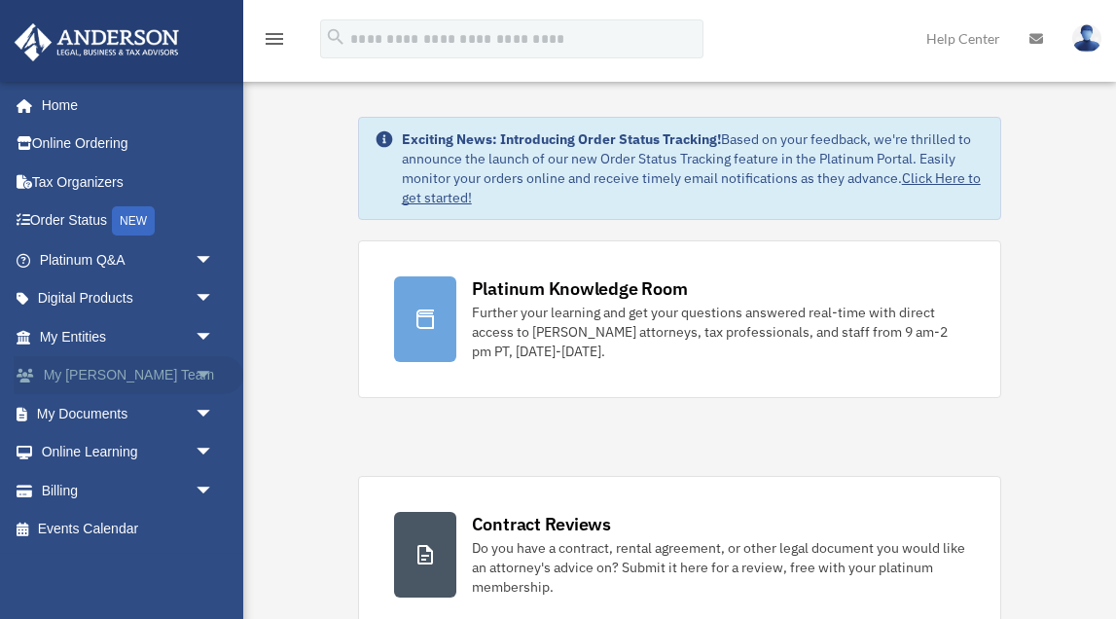
click at [204, 369] on span "arrow_drop_down" at bounding box center [214, 376] width 39 height 40
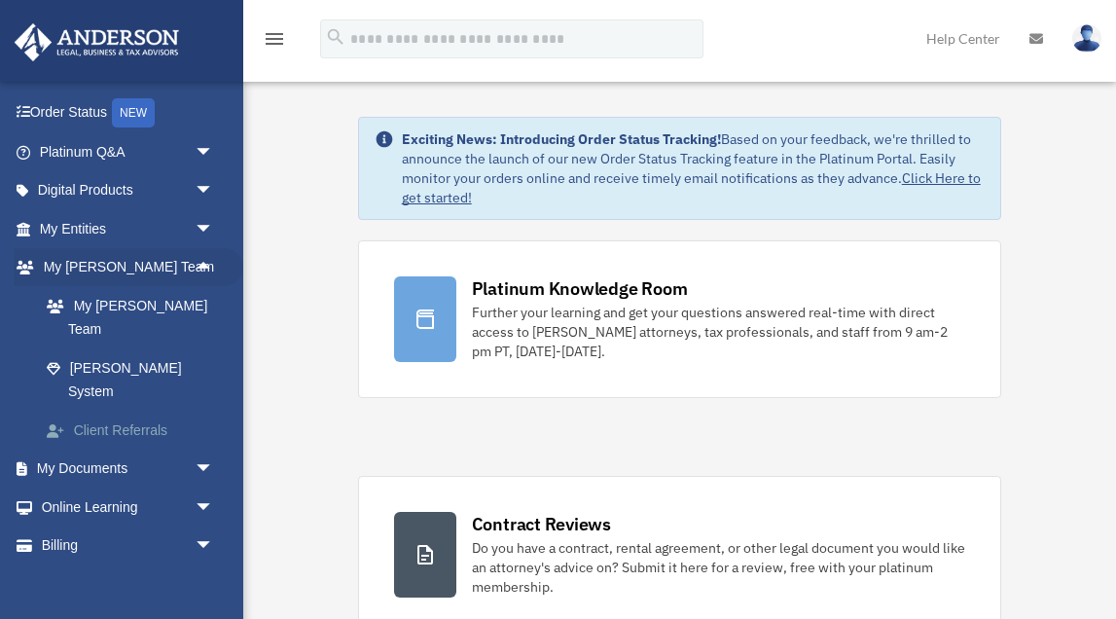
scroll to position [107, 0]
click at [206, 450] on span "arrow_drop_down" at bounding box center [214, 470] width 39 height 40
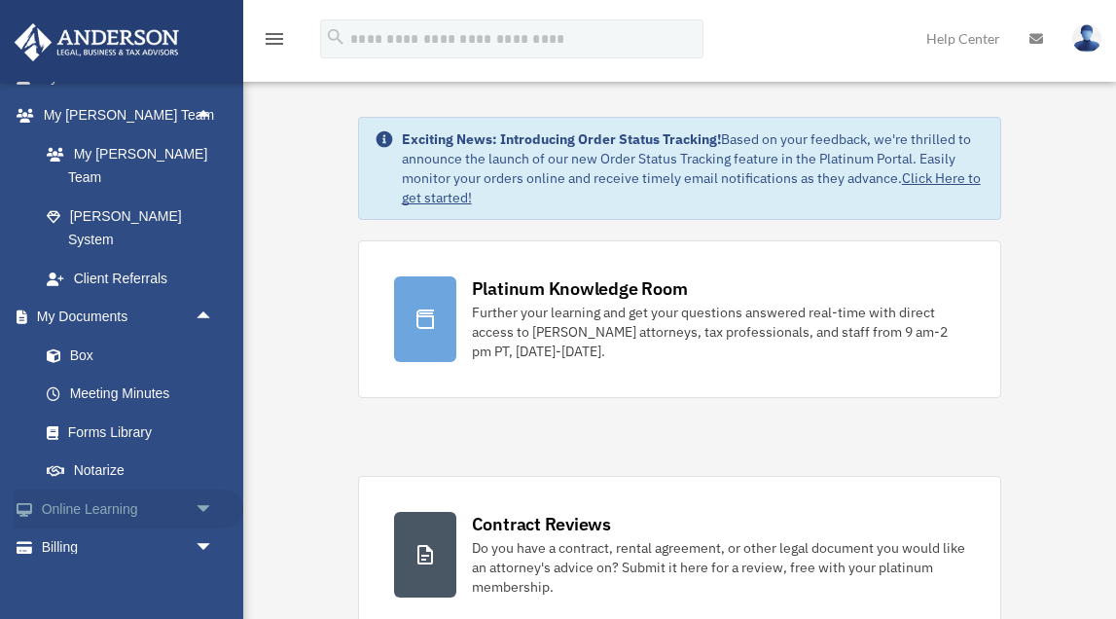
scroll to position [259, 0]
click at [201, 490] on span "arrow_drop_down" at bounding box center [214, 510] width 39 height 40
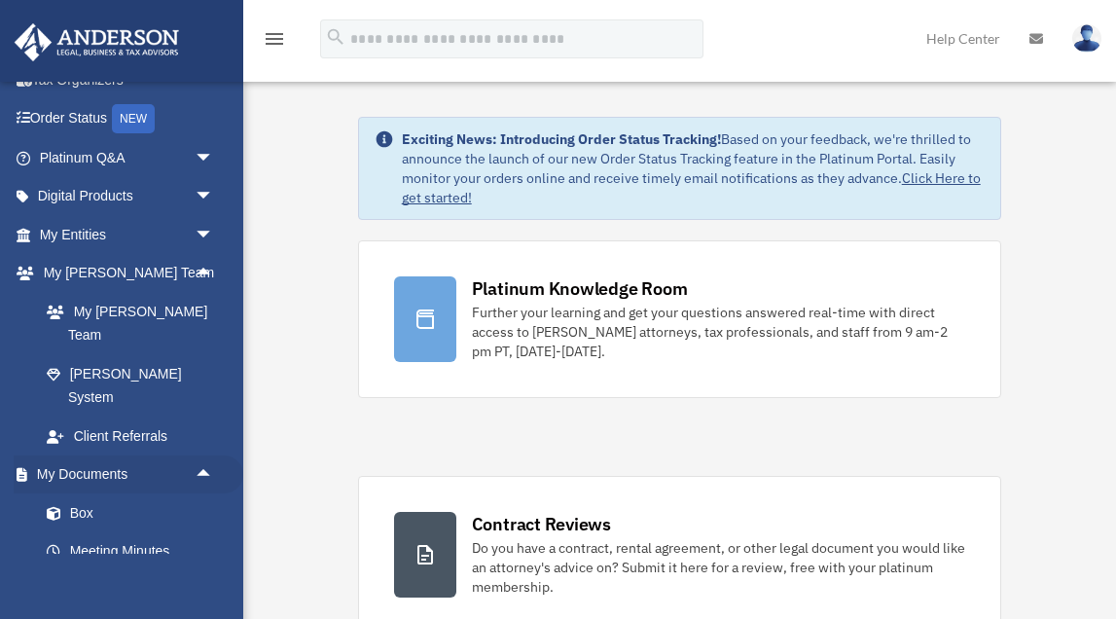
scroll to position [91, 0]
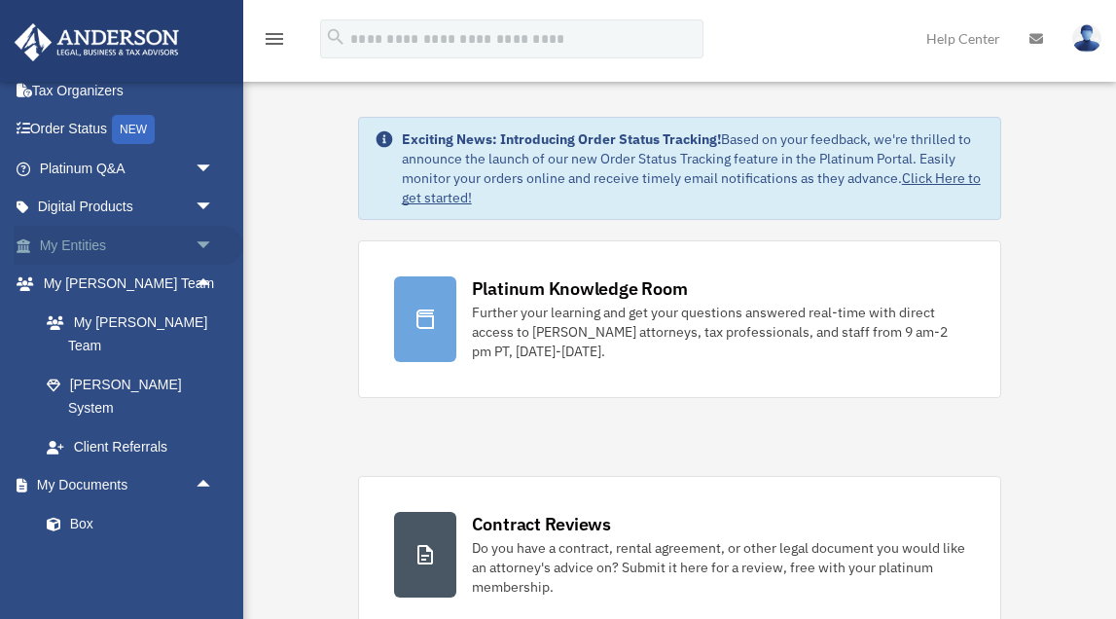
click at [204, 238] on span "arrow_drop_down" at bounding box center [214, 246] width 39 height 40
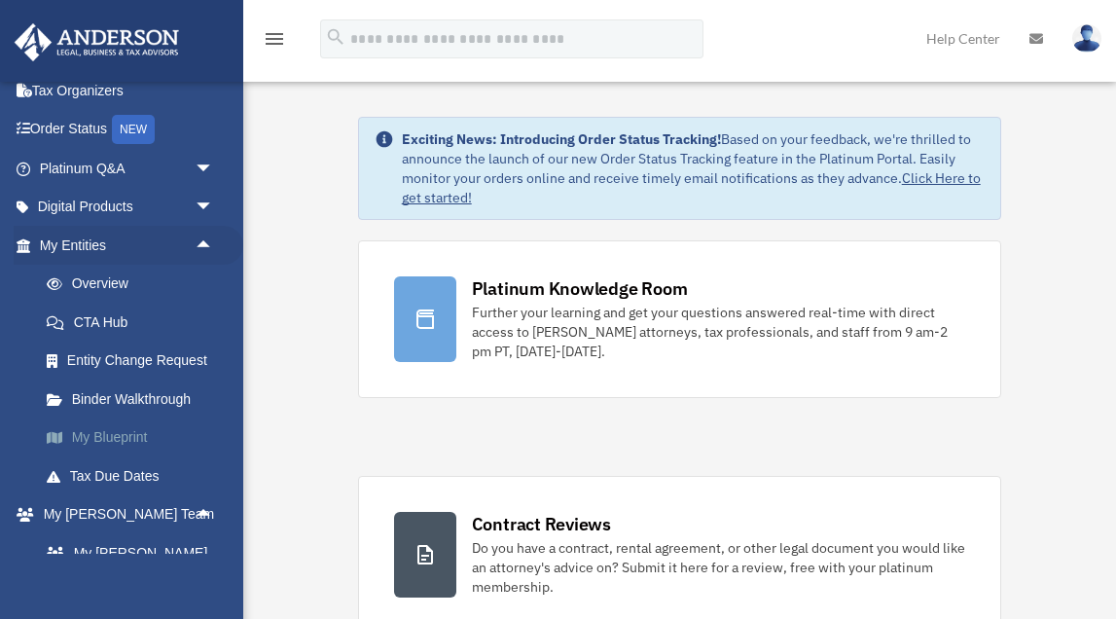
click at [124, 434] on link "My Blueprint" at bounding box center [135, 437] width 216 height 39
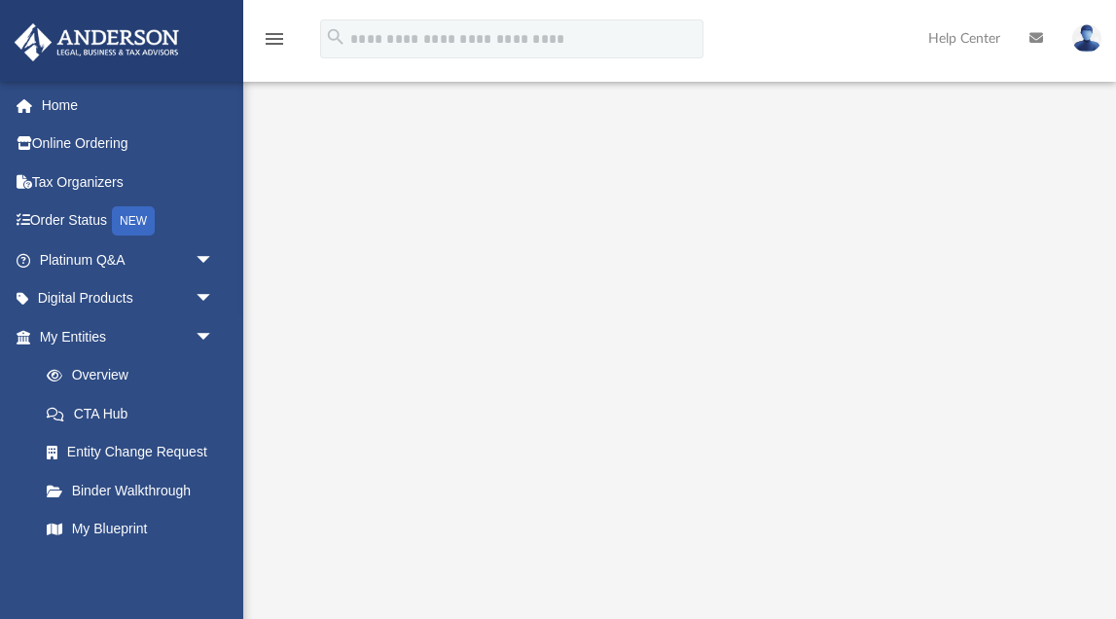
scroll to position [51, 0]
click at [202, 293] on span "arrow_drop_down" at bounding box center [214, 299] width 39 height 40
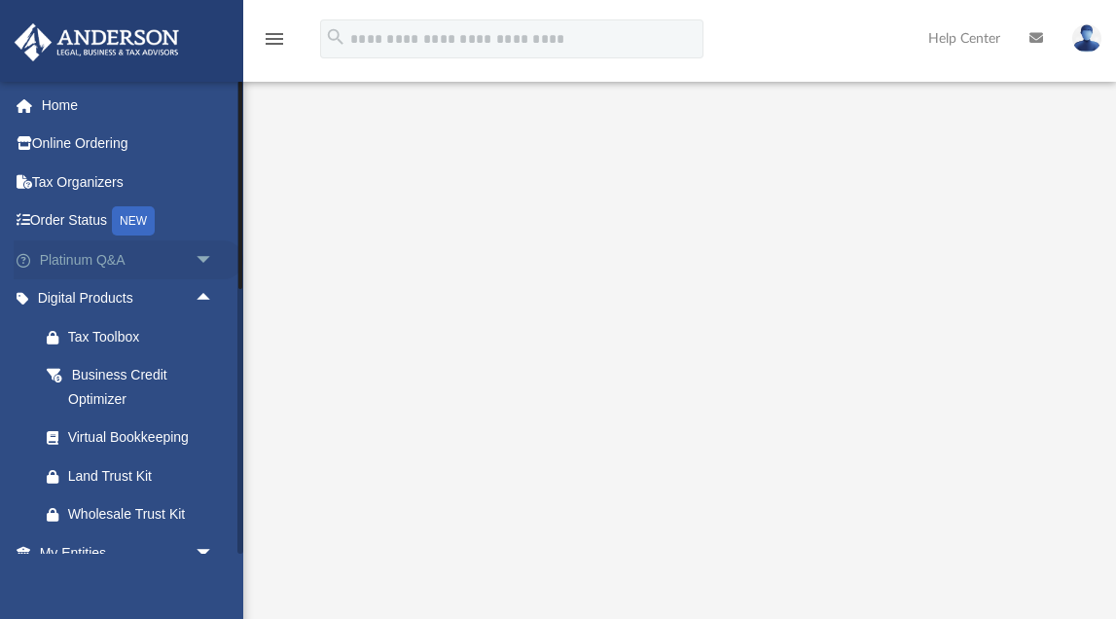
click at [201, 254] on span "arrow_drop_down" at bounding box center [214, 260] width 39 height 40
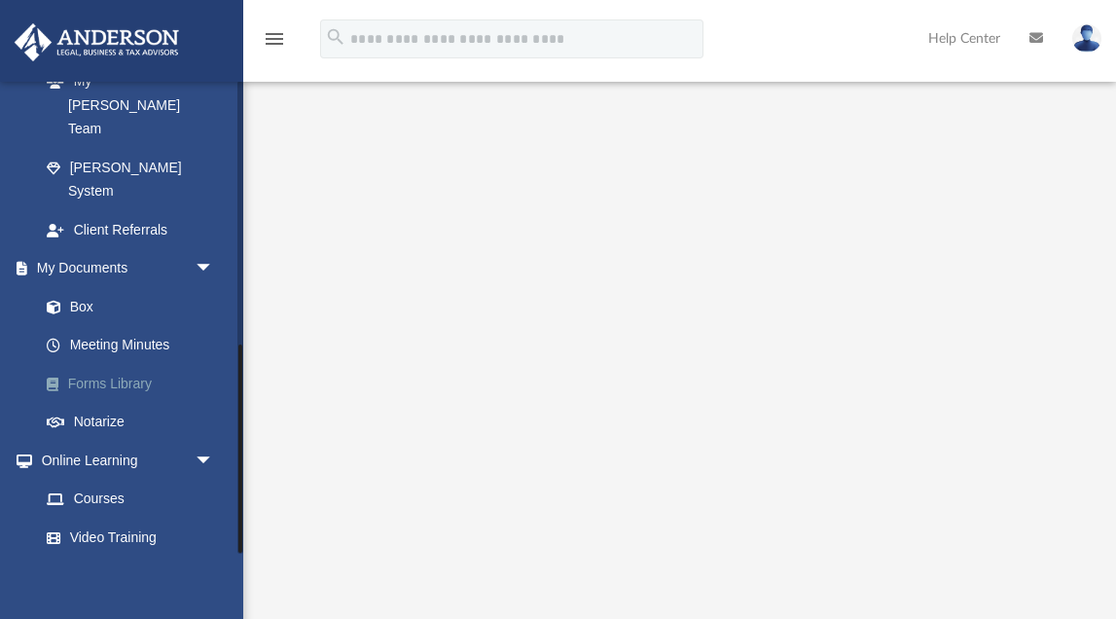
scroll to position [1221, 0]
click at [140, 325] on link "Meeting Minutes" at bounding box center [135, 344] width 216 height 39
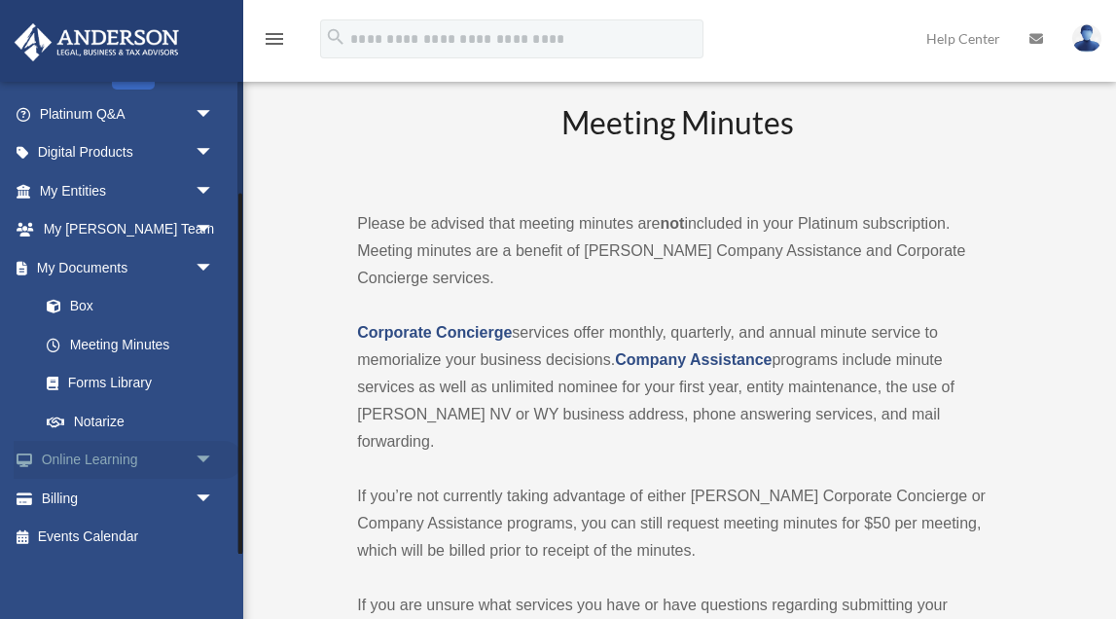
scroll to position [145, 0]
click at [207, 449] on span "arrow_drop_down" at bounding box center [214, 462] width 39 height 40
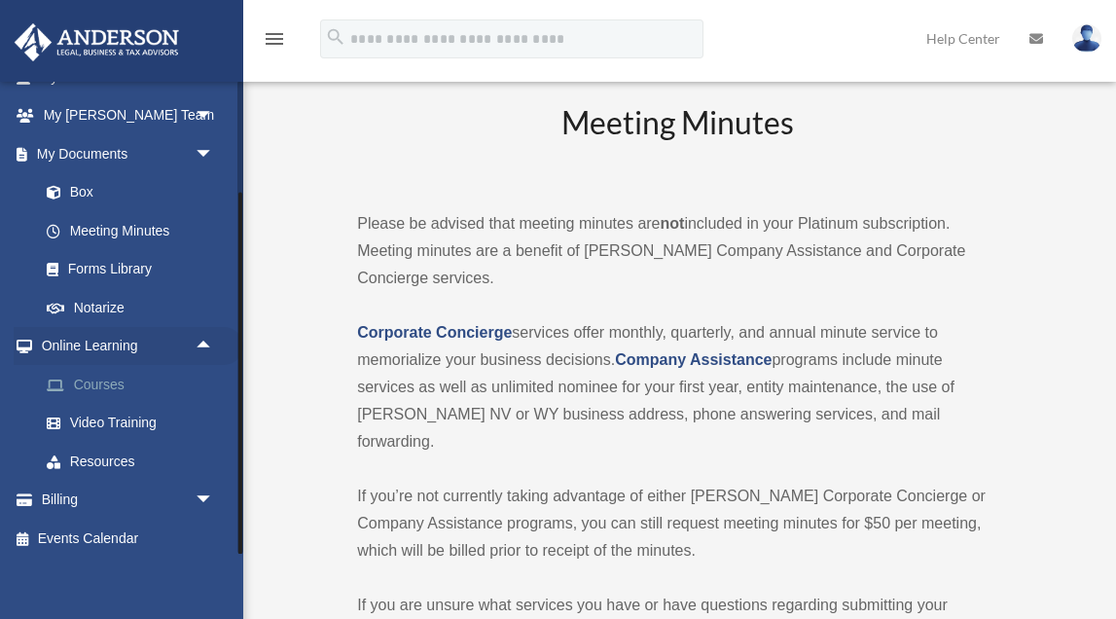
scroll to position [259, 0]
click at [116, 380] on link "Courses" at bounding box center [135, 385] width 216 height 39
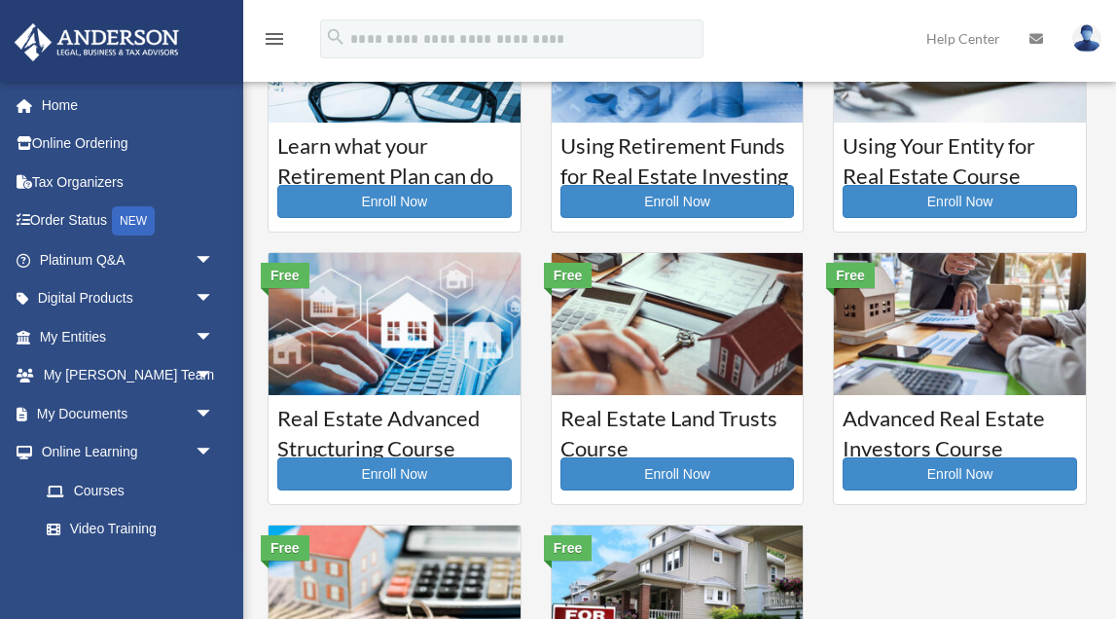
scroll to position [121, 0]
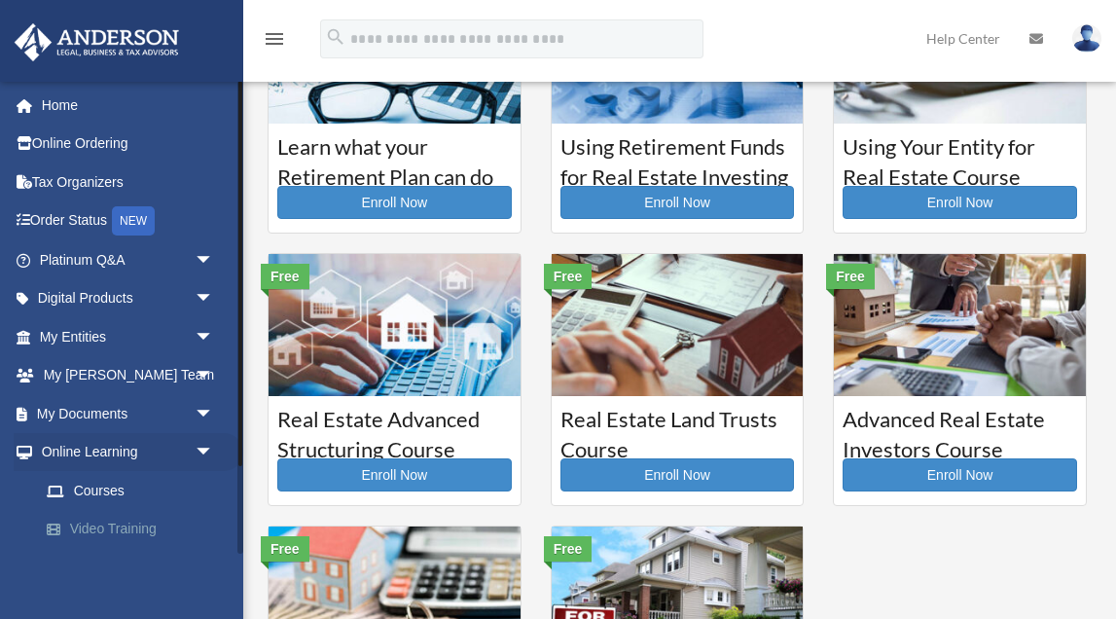
click at [143, 525] on link "Video Training" at bounding box center [135, 529] width 216 height 39
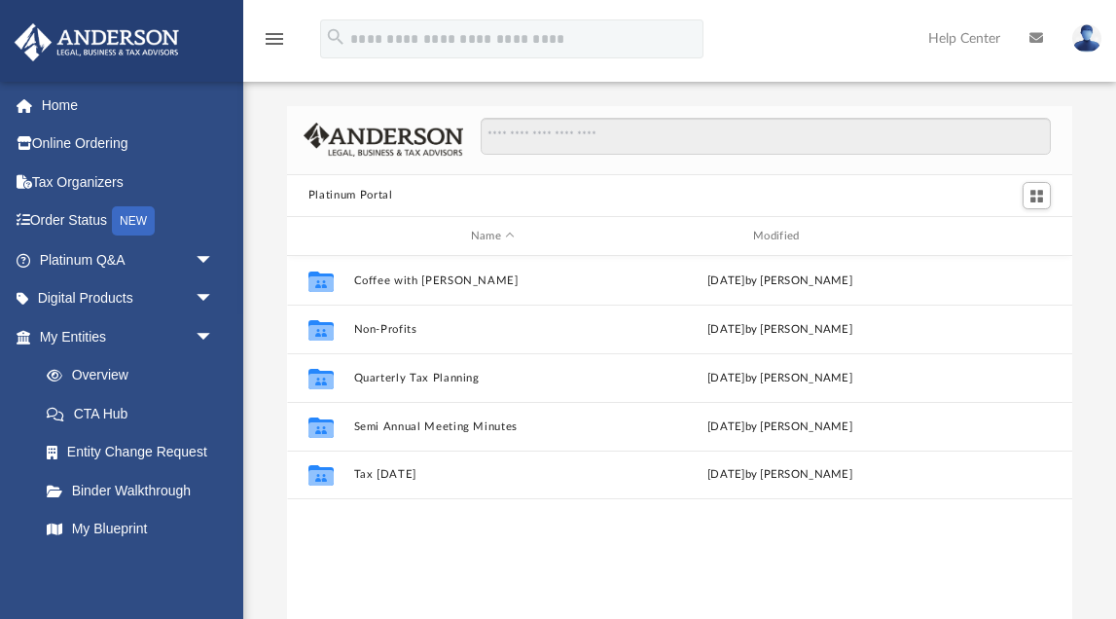
scroll to position [443, 786]
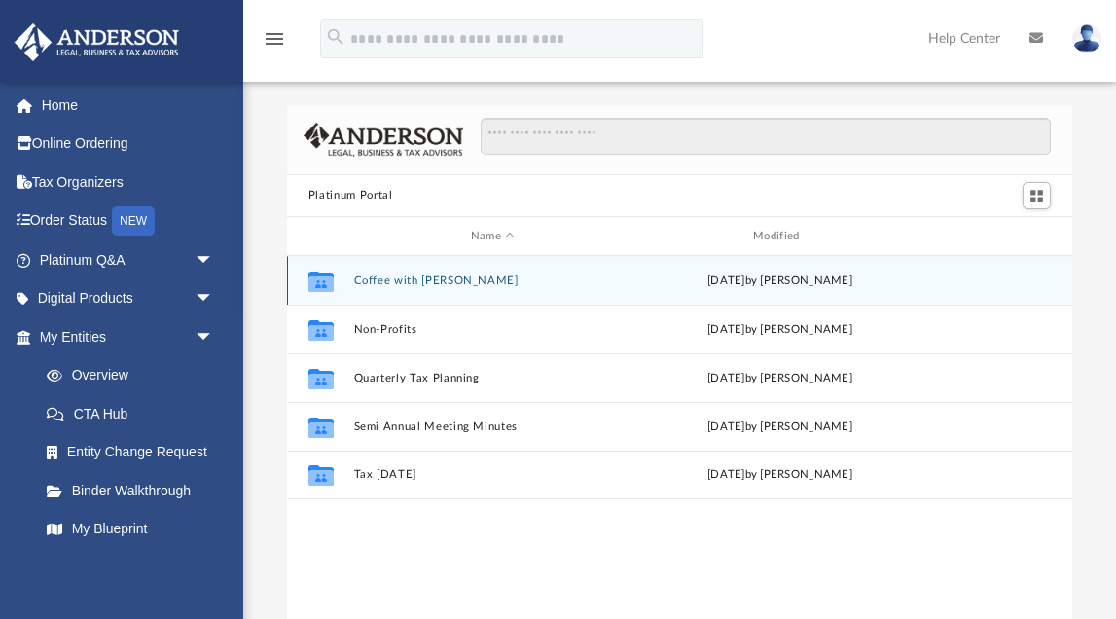
click at [427, 281] on button "Coffee with [PERSON_NAME]" at bounding box center [492, 280] width 278 height 13
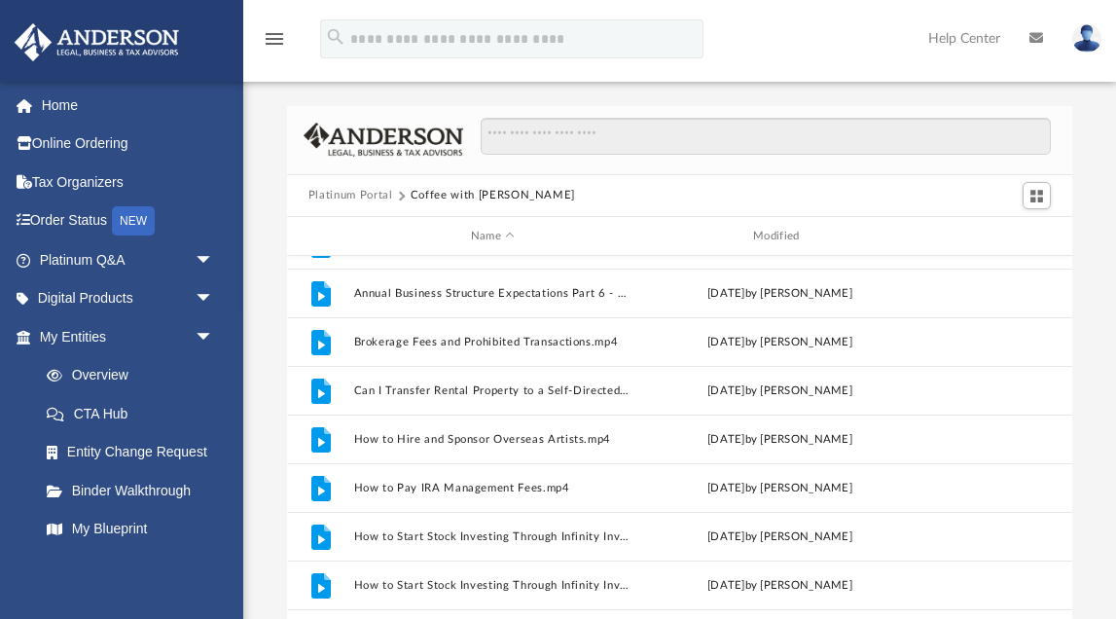
scroll to position [184, 0]
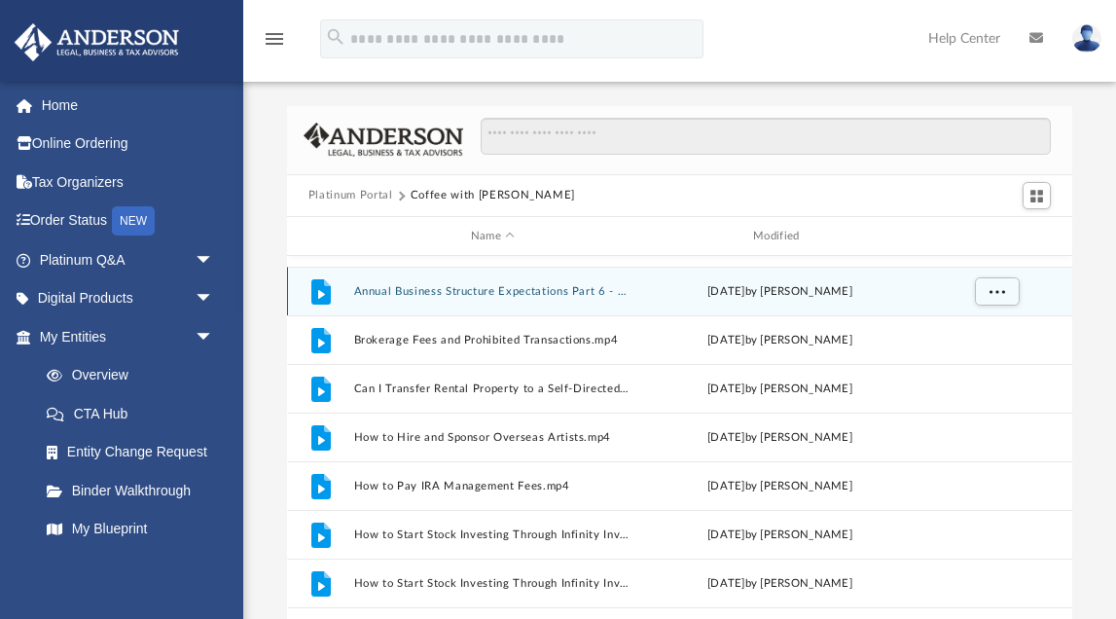
click at [473, 291] on button "Annual Business Structure Expectations Part 6 - Living Trust.mp4" at bounding box center [492, 291] width 278 height 13
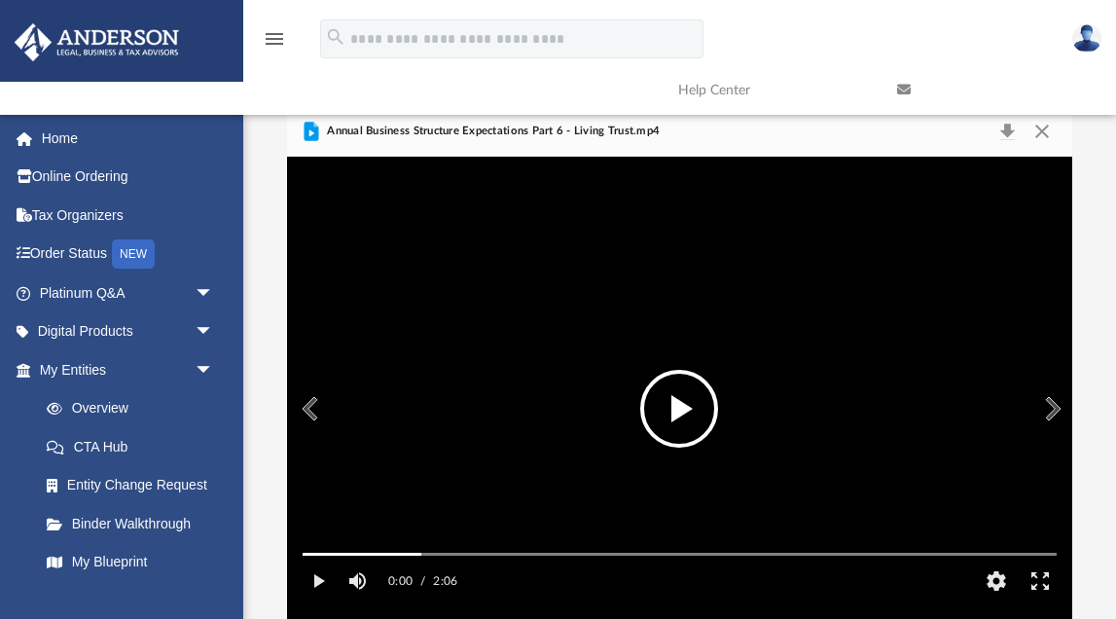
scroll to position [0, 0]
click at [1046, 129] on button "Close" at bounding box center [1041, 131] width 35 height 27
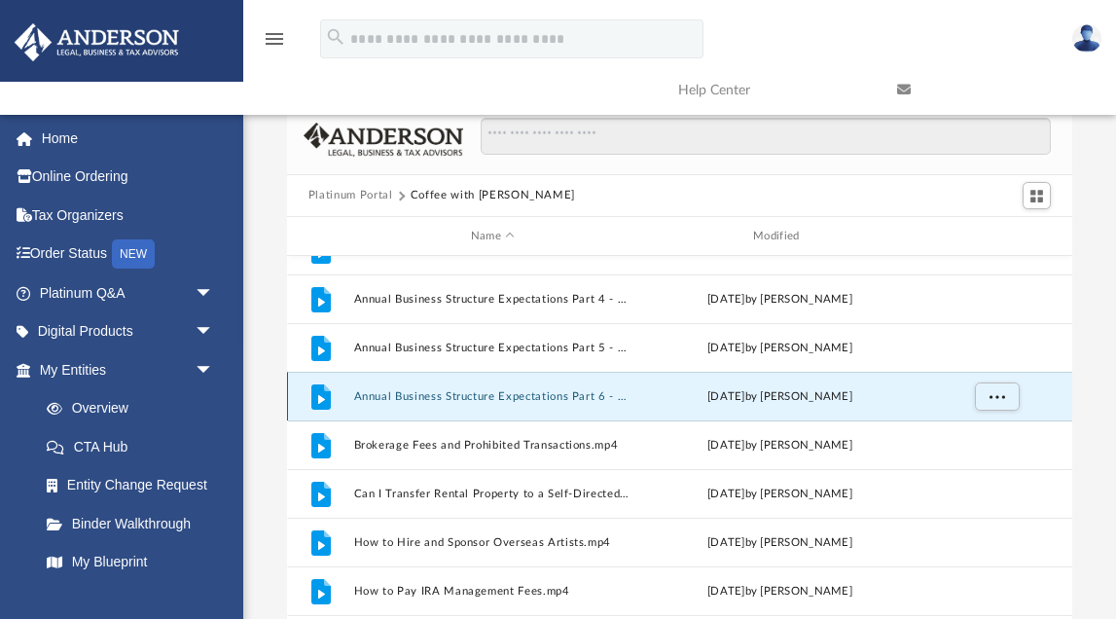
scroll to position [49, 0]
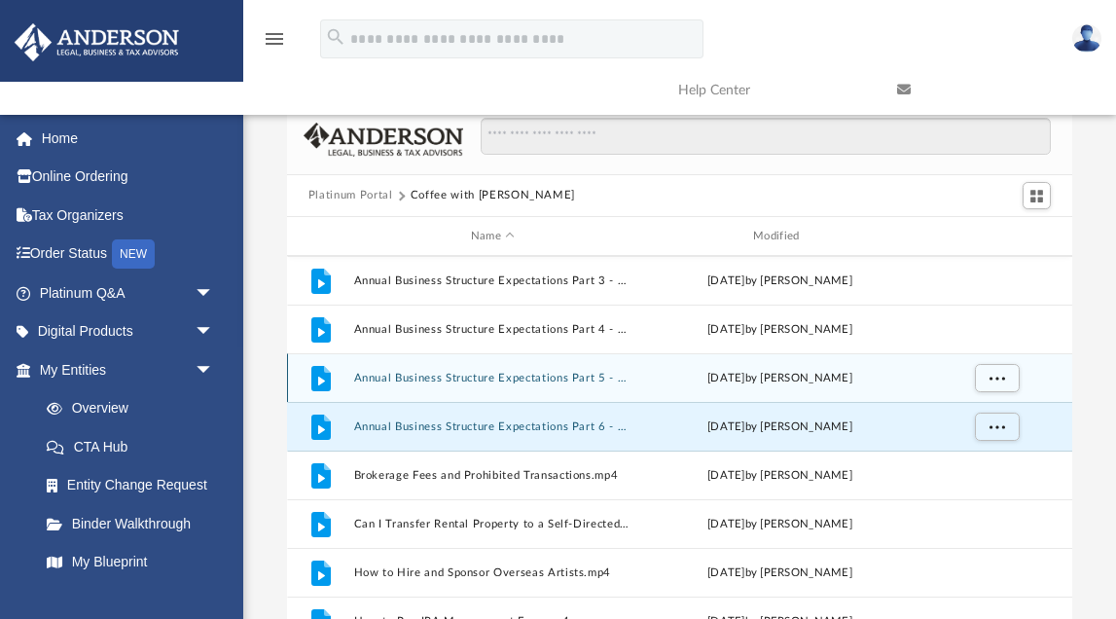
click at [546, 375] on button "Annual Business Structure Expectations Part 5 - 401k.mp4" at bounding box center [492, 378] width 278 height 13
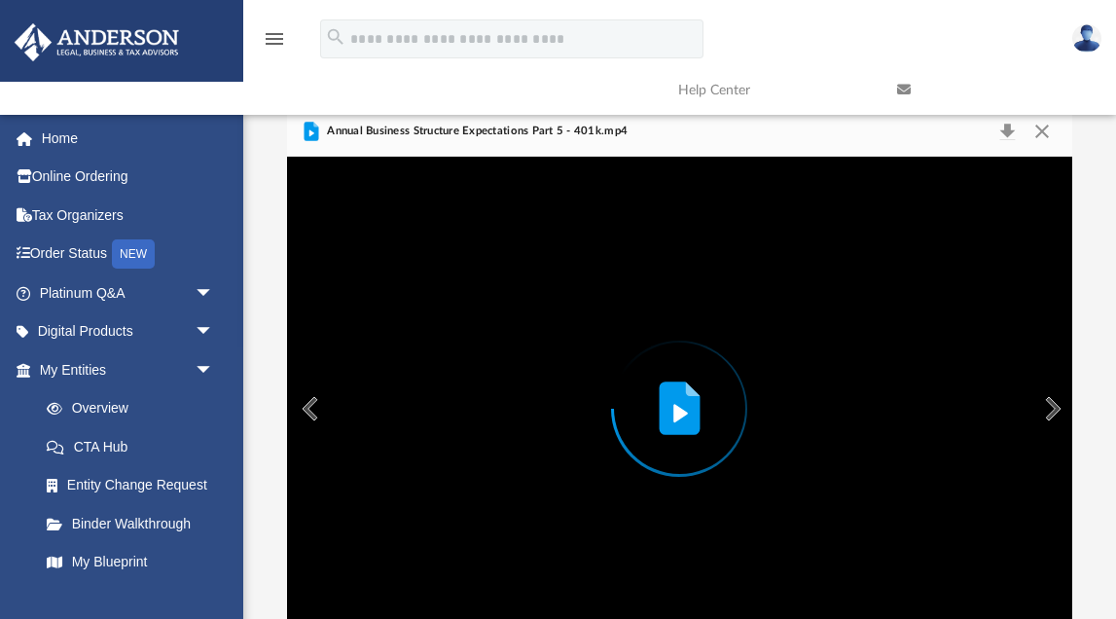
scroll to position [0, 0]
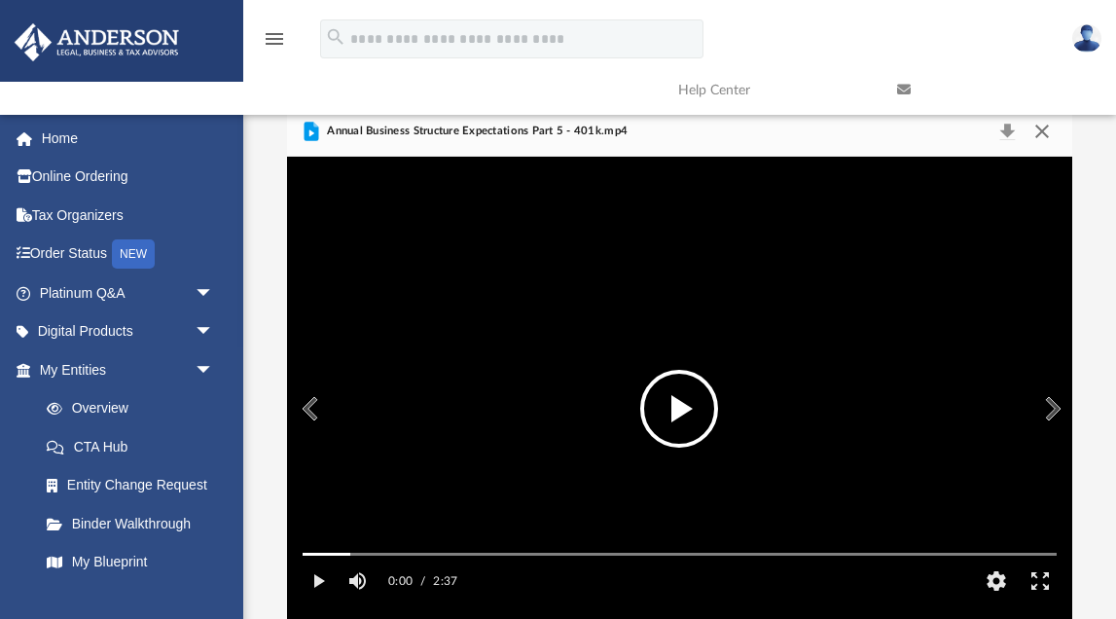
click at [1042, 129] on button "Close" at bounding box center [1041, 131] width 35 height 27
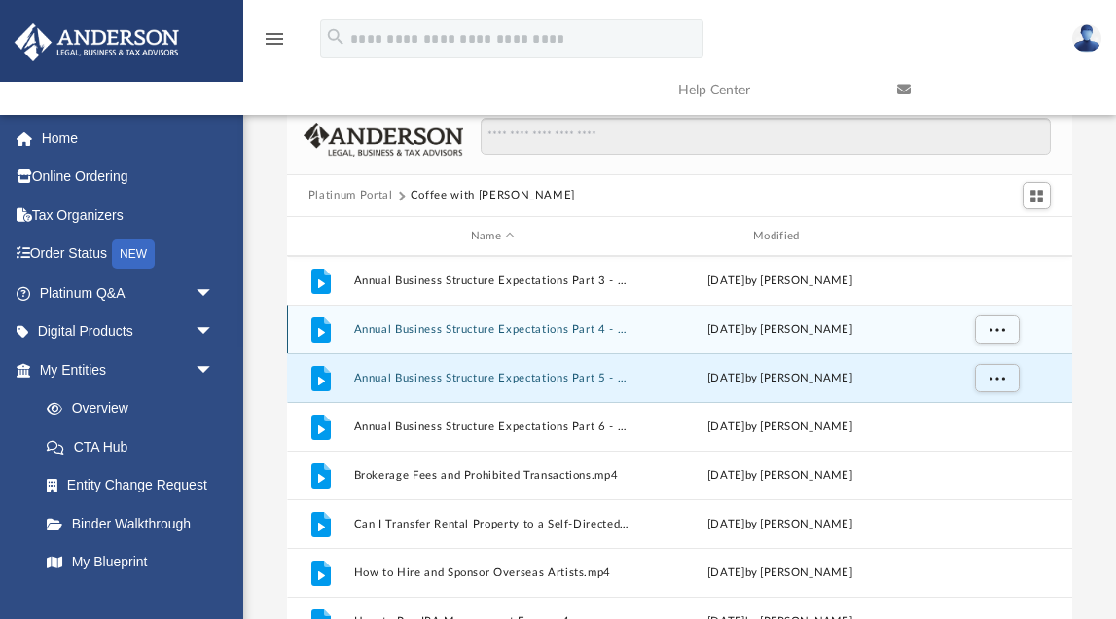
click at [561, 332] on button "Annual Business Structure Expectations Part 4 - Nominee.mp4" at bounding box center [492, 329] width 278 height 13
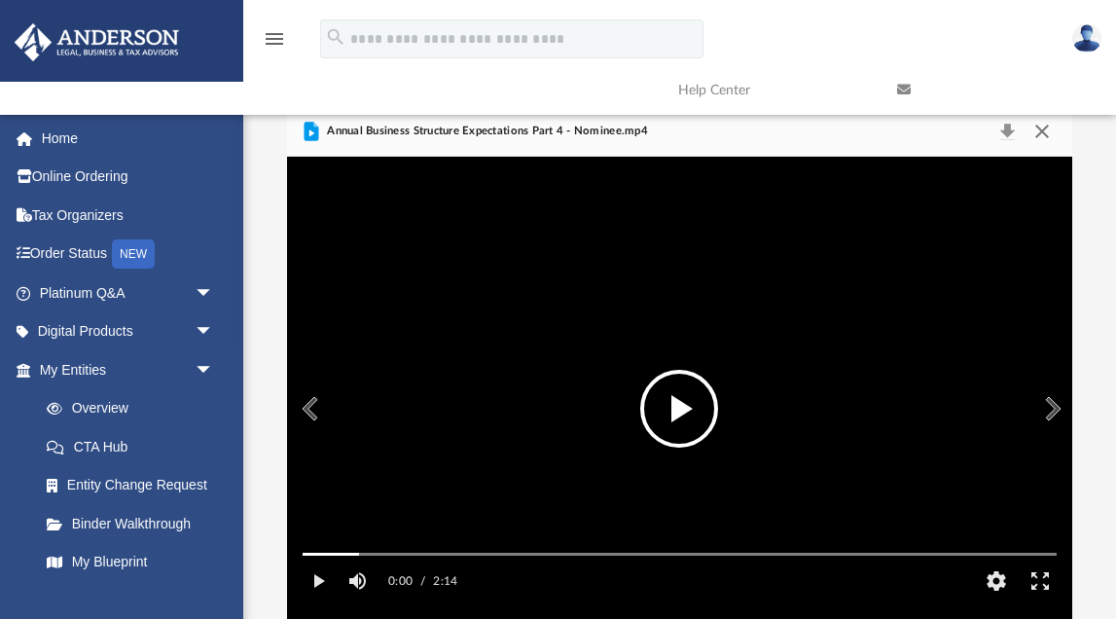
click at [1042, 130] on button "Close" at bounding box center [1041, 131] width 35 height 27
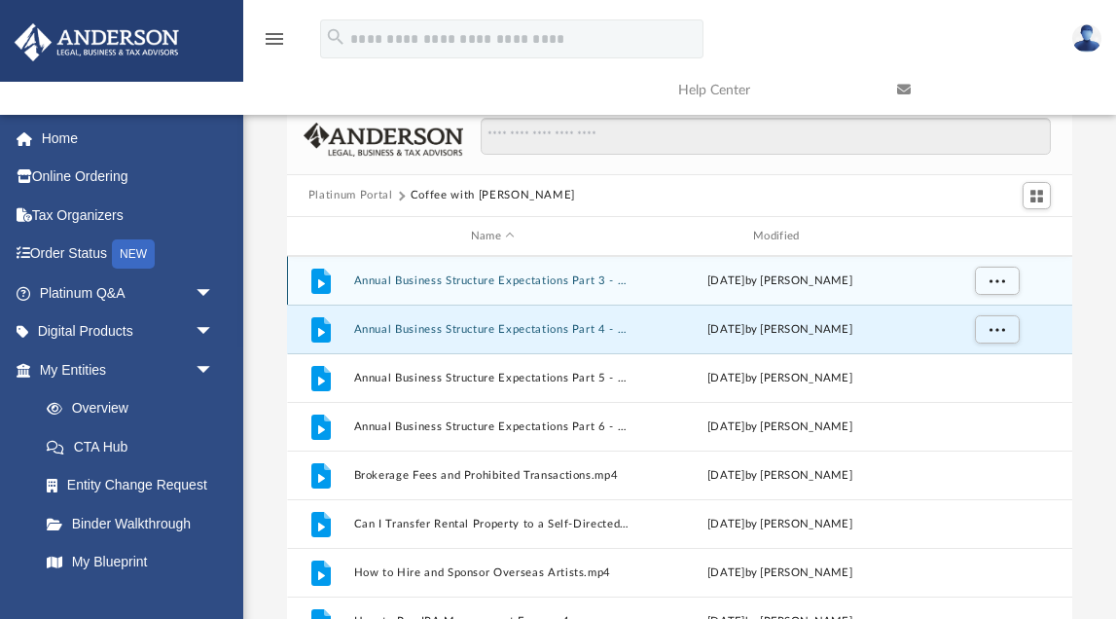
click at [582, 279] on button "Annual Business Structure Expectations Part 3 - Company Assistance Program.mp4" at bounding box center [492, 280] width 278 height 13
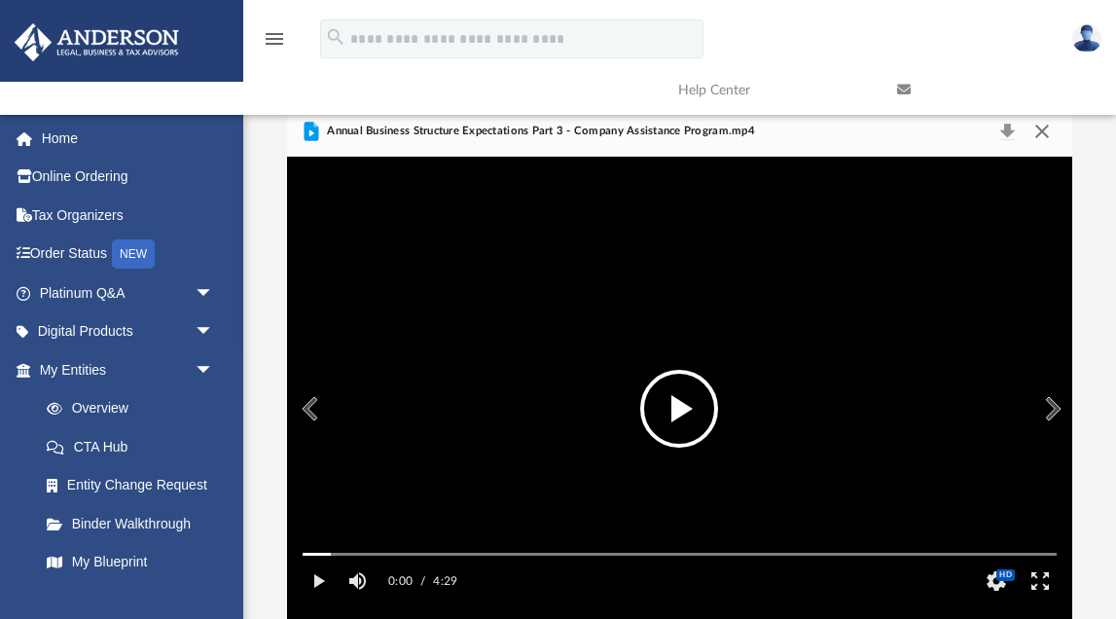
click at [1041, 129] on button "Close" at bounding box center [1041, 131] width 35 height 27
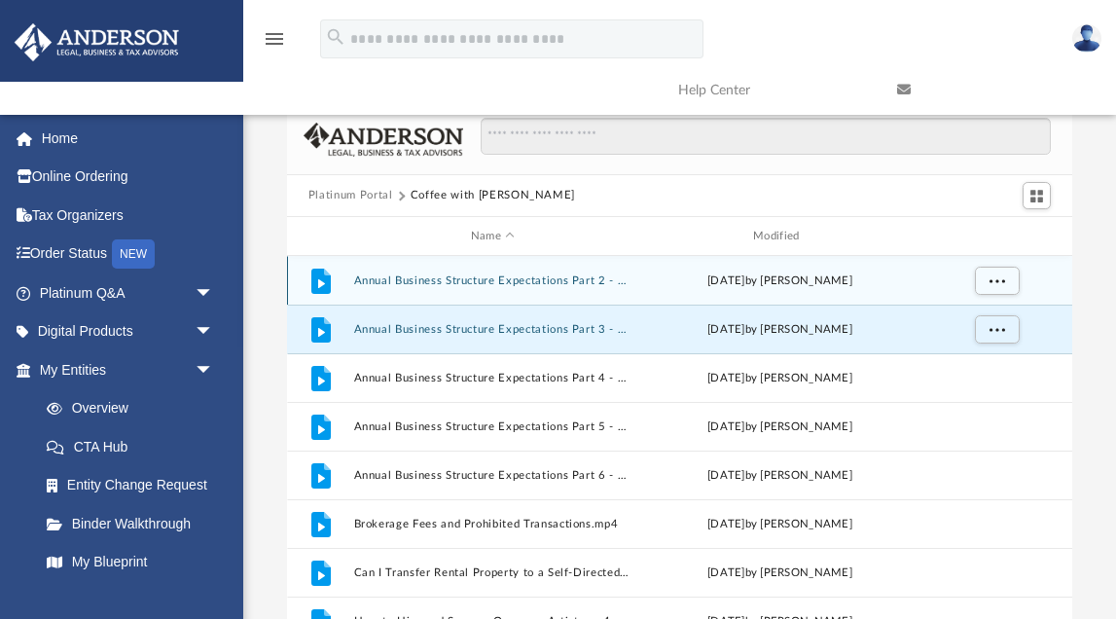
click at [594, 280] on button "Annual Business Structure Expectations Part 2 - Filing Fees.mp4" at bounding box center [492, 280] width 278 height 13
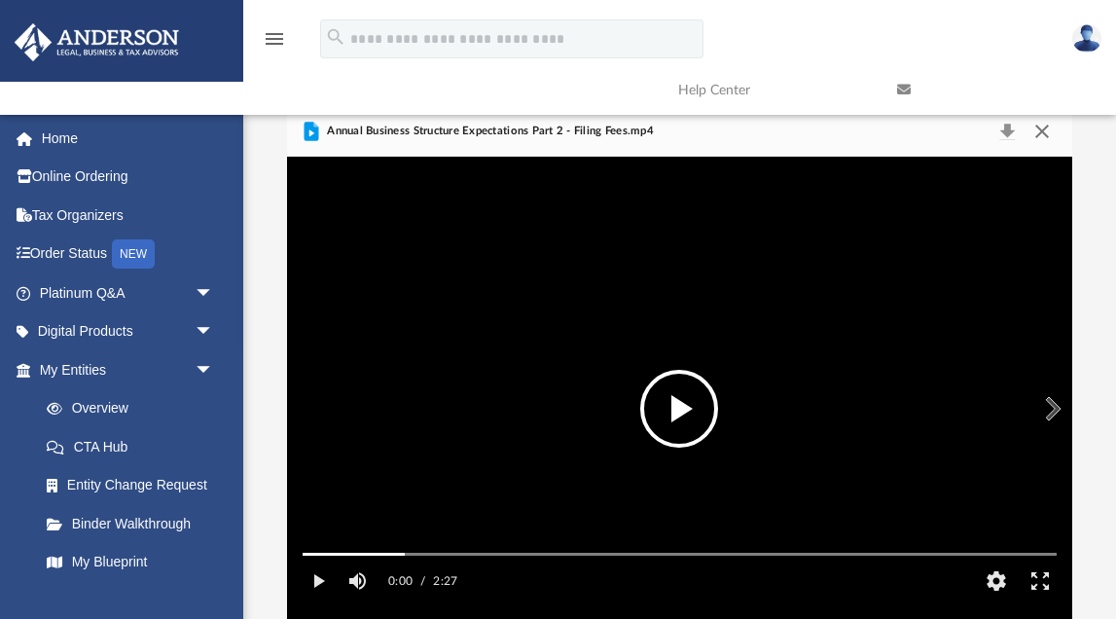
click at [1044, 132] on button "Close" at bounding box center [1041, 131] width 35 height 27
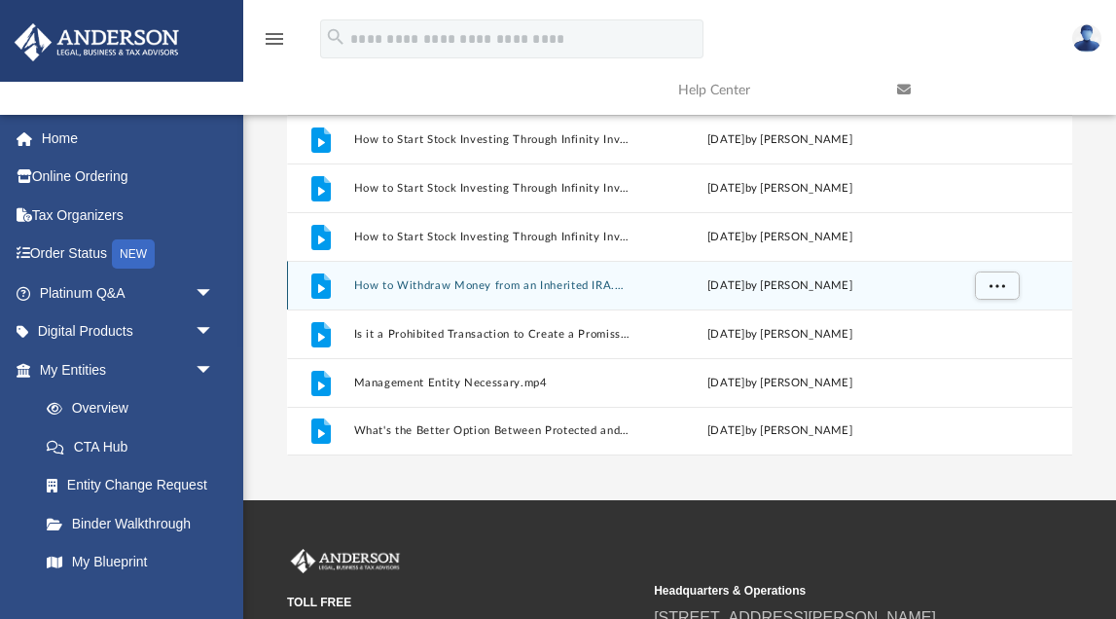
scroll to position [214, 0]
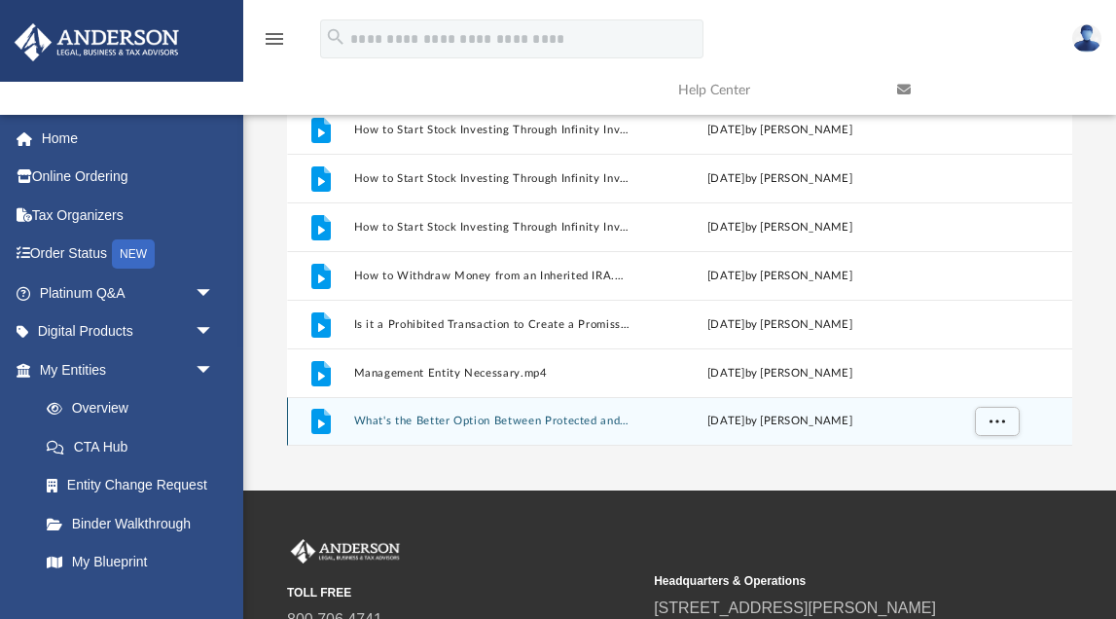
click at [605, 420] on button "What's the Better Option Between Protected and Registered.mp4" at bounding box center [492, 421] width 278 height 13
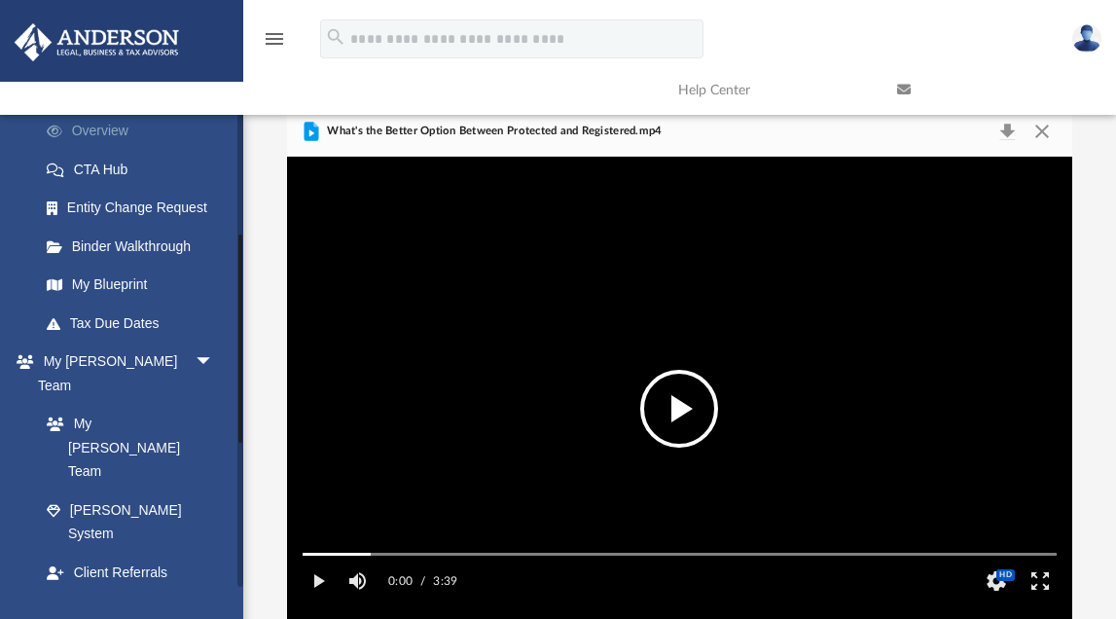
scroll to position [283, 0]
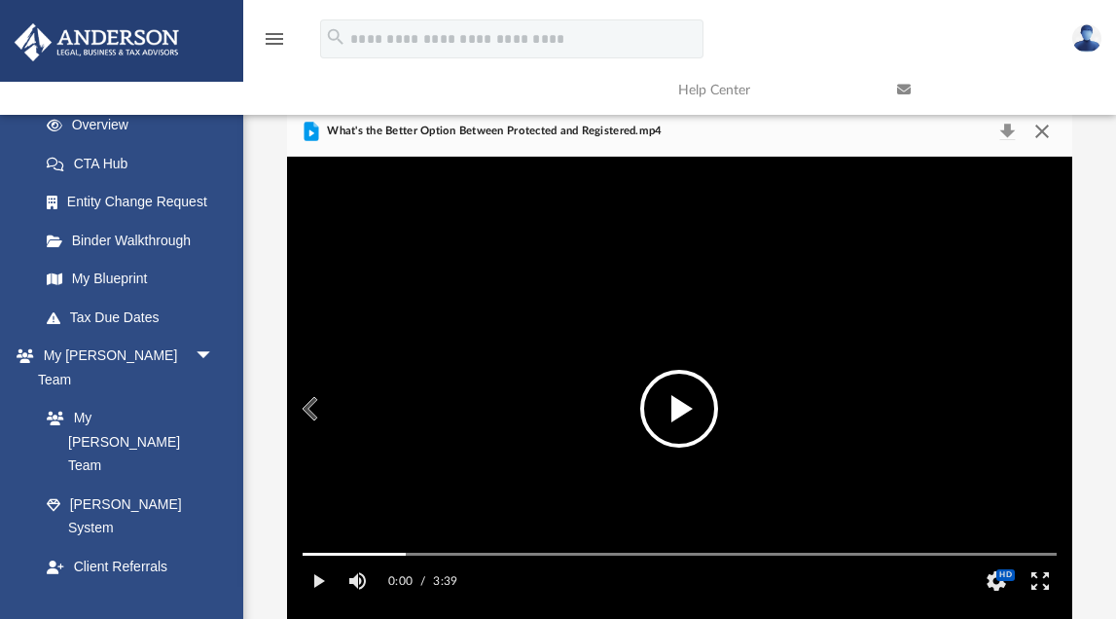
click at [1045, 130] on button "Close" at bounding box center [1041, 131] width 35 height 27
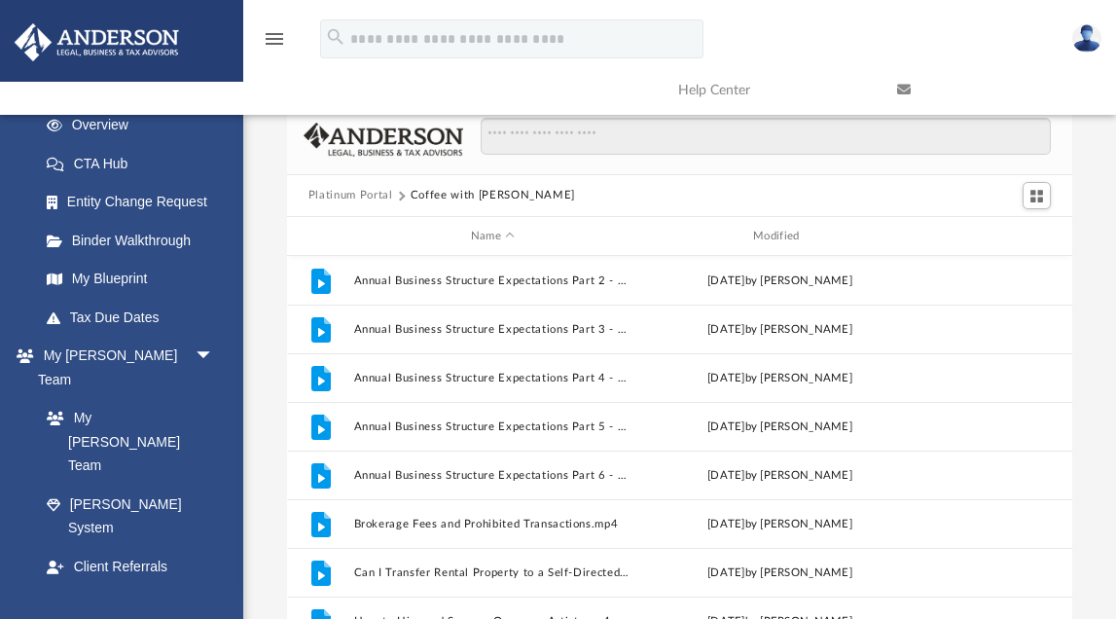
scroll to position [0, 0]
click at [371, 189] on button "Platinum Portal" at bounding box center [350, 196] width 85 height 18
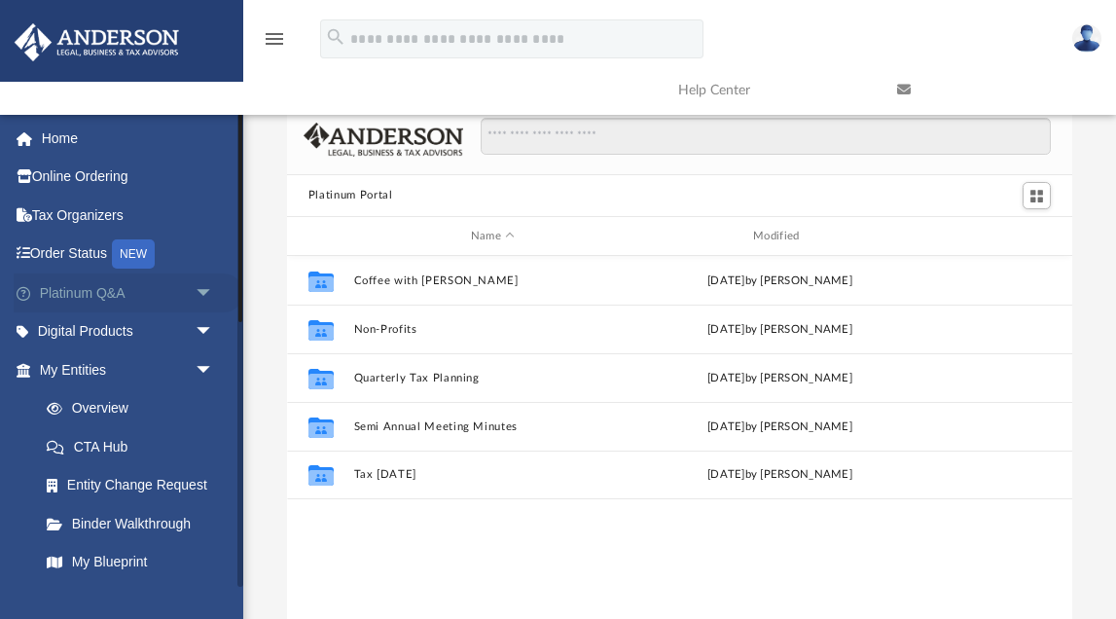
click at [206, 287] on span "arrow_drop_down" at bounding box center [214, 293] width 39 height 40
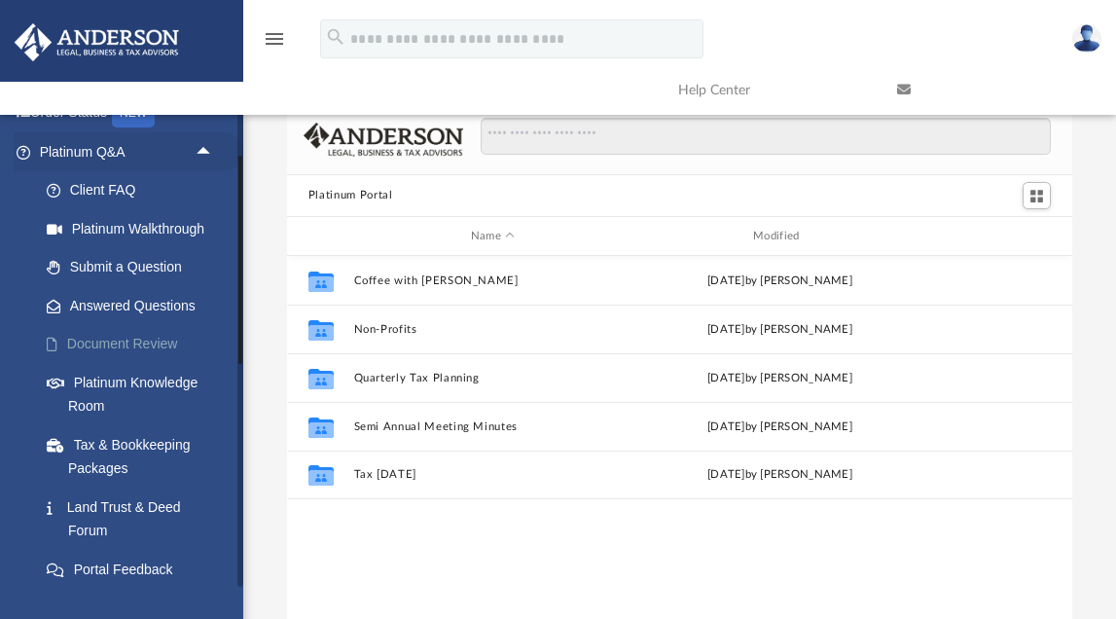
scroll to position [179, 0]
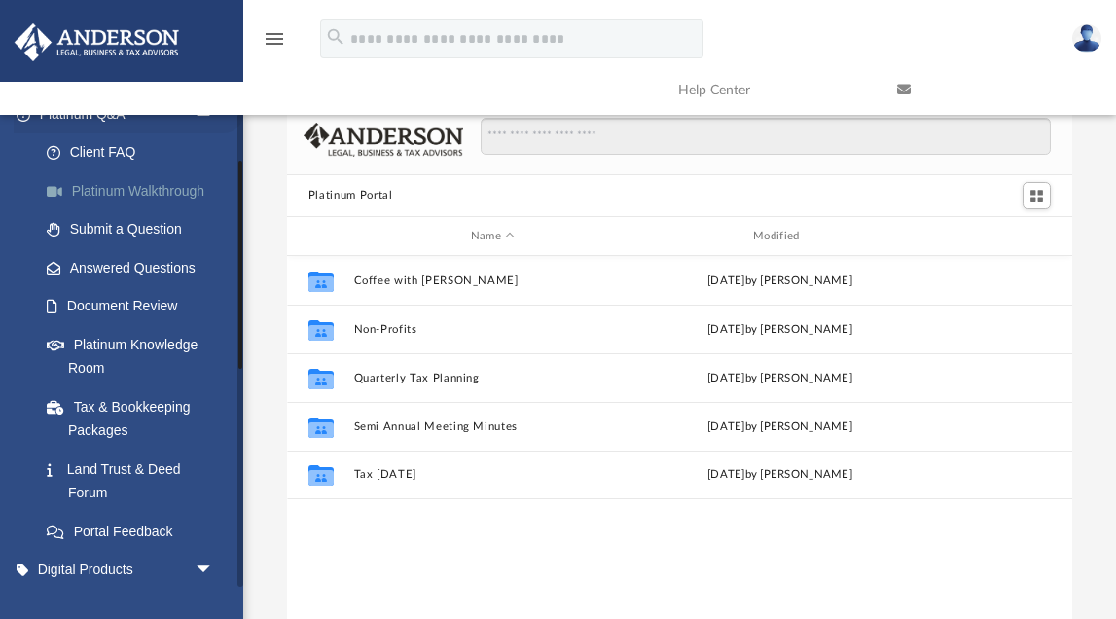
click at [147, 189] on link "Platinum Walkthrough" at bounding box center [135, 190] width 216 height 39
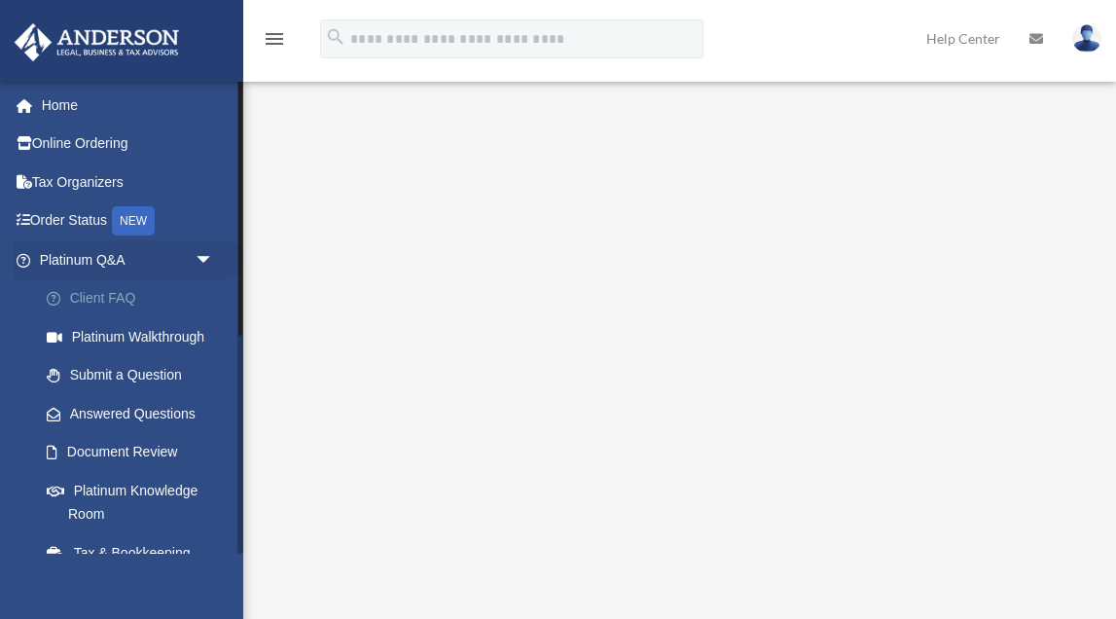
click at [95, 292] on link "Client FAQ" at bounding box center [135, 298] width 216 height 39
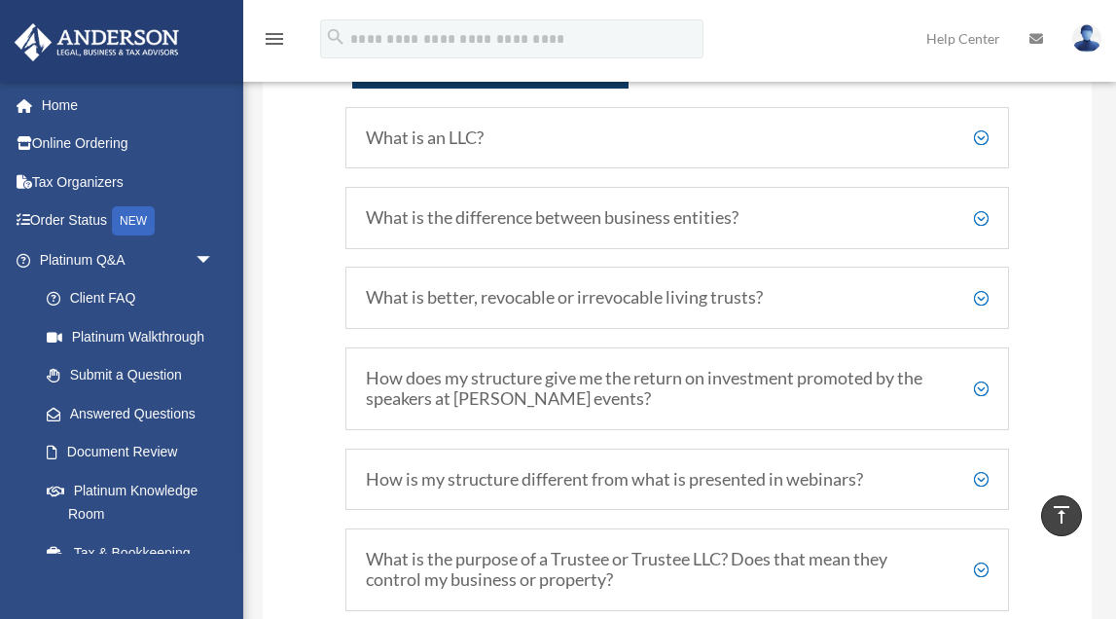
scroll to position [937, 0]
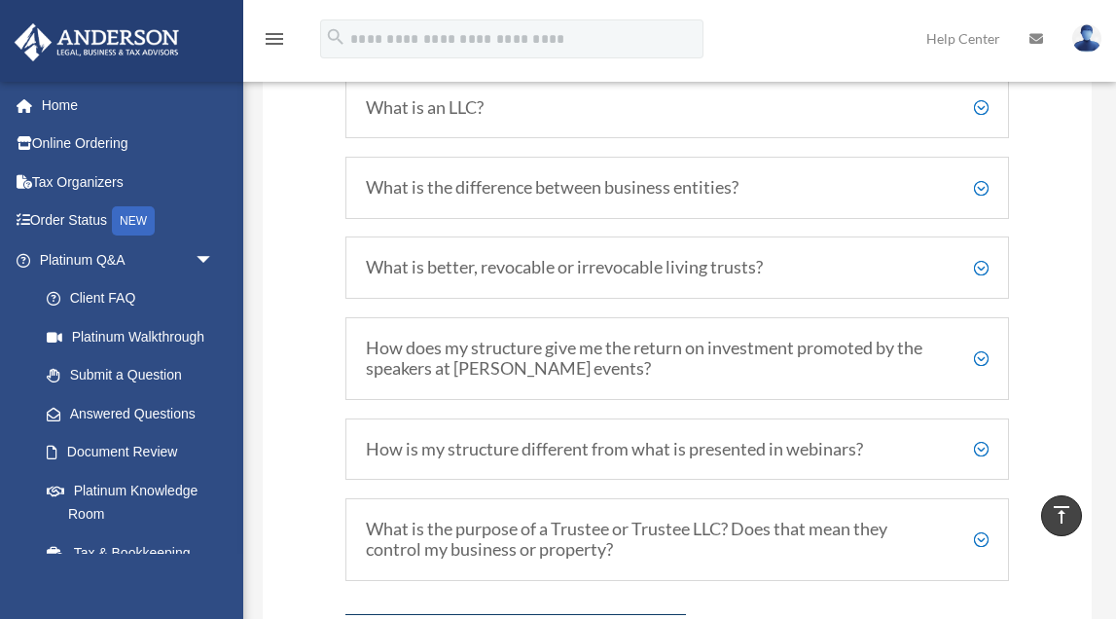
click at [978, 261] on h5 "What is better, revocable or irrevocable living trusts?" at bounding box center [677, 267] width 623 height 21
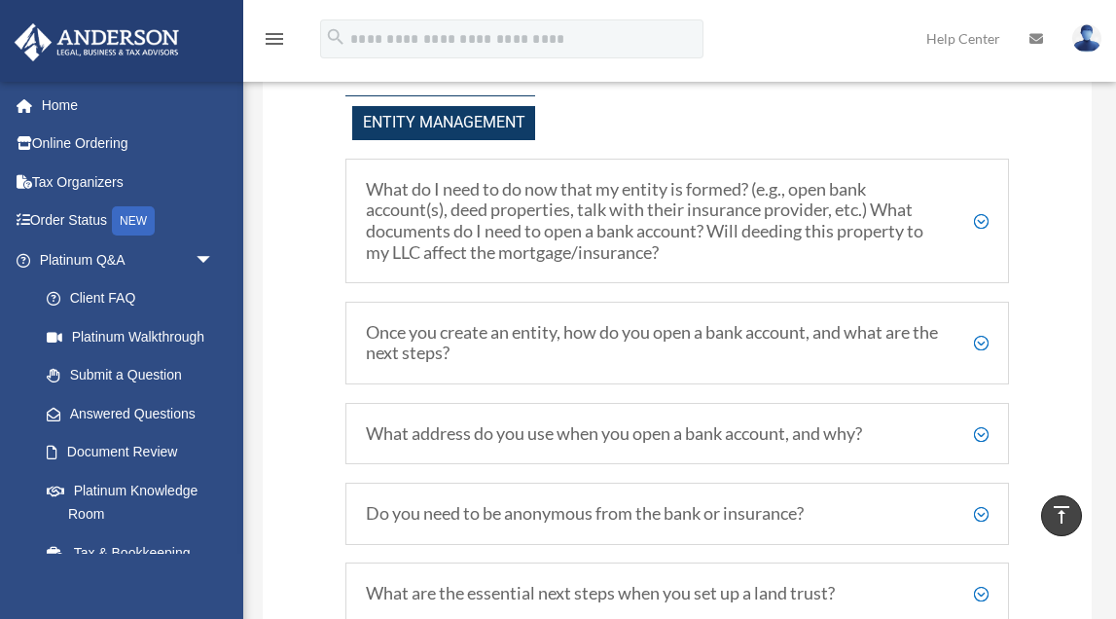
scroll to position [2308, 0]
click at [805, 329] on h5 "Once you create an entity, how do you open a bank account, and what are the nex…" at bounding box center [677, 345] width 623 height 42
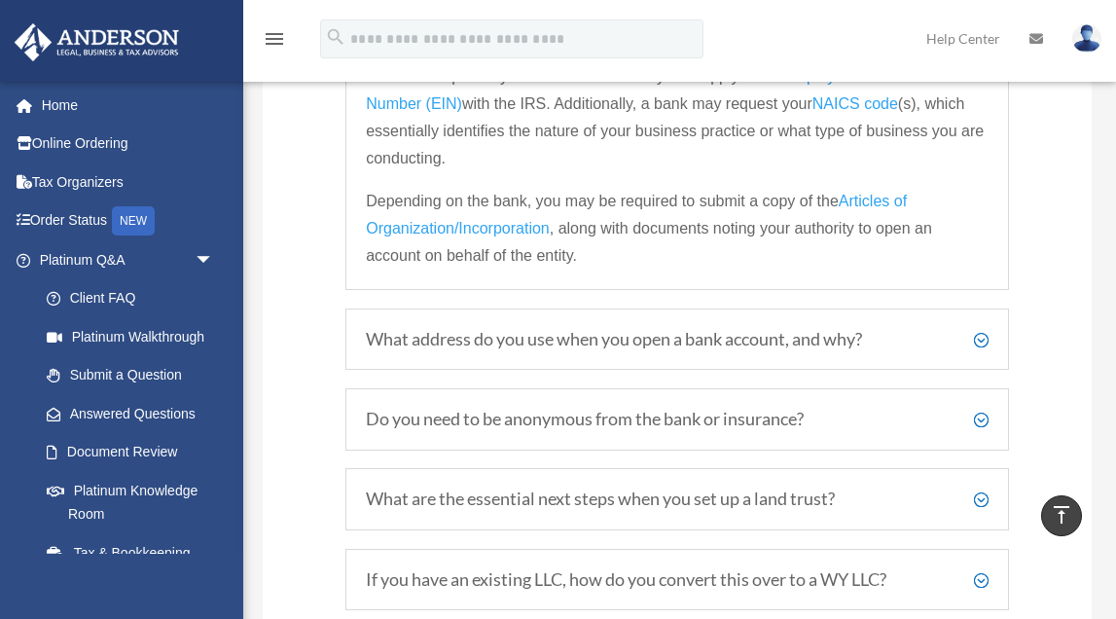
scroll to position [2669, 0]
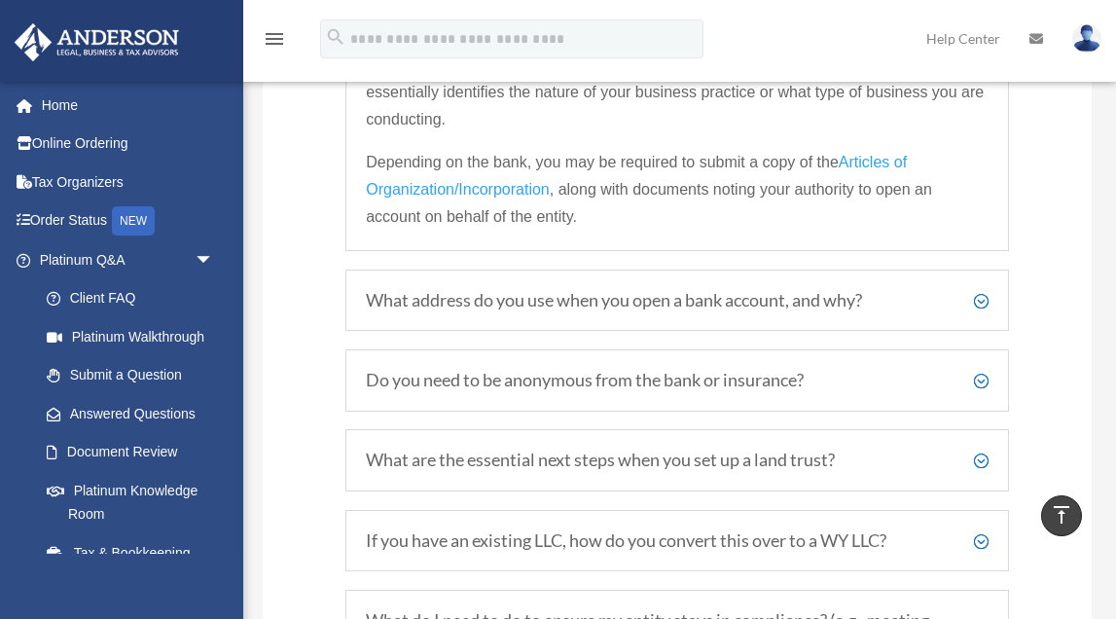
click at [815, 290] on h5 "What address do you use when you open a bank account, and why?" at bounding box center [677, 300] width 623 height 21
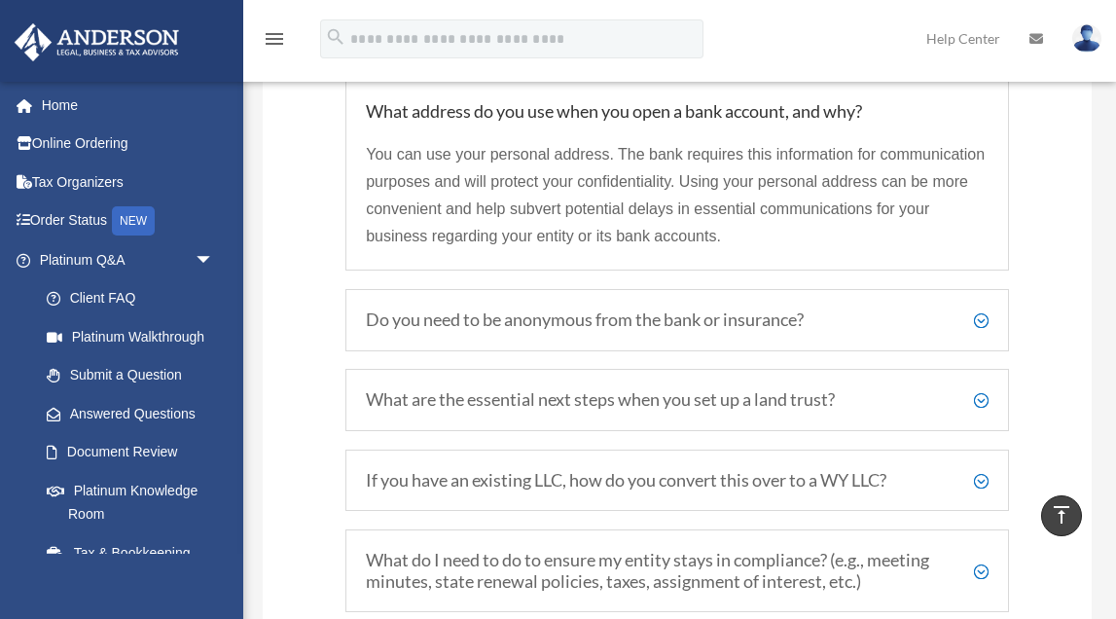
scroll to position [2662, 0]
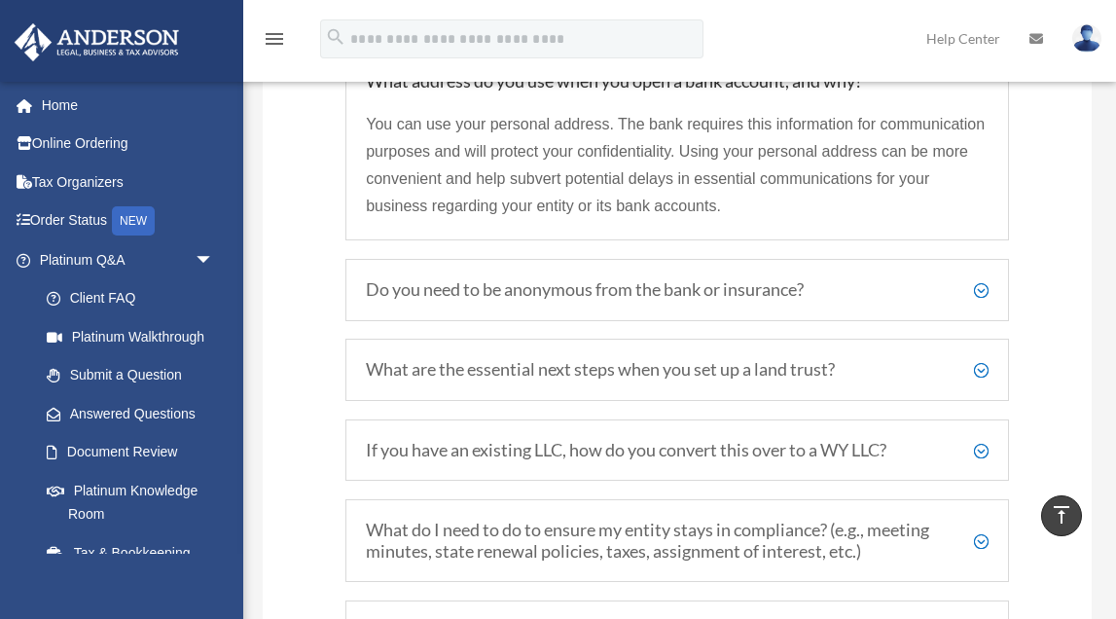
click at [808, 279] on h5 "Do you need to be anonymous from the bank or insurance?" at bounding box center [677, 289] width 623 height 21
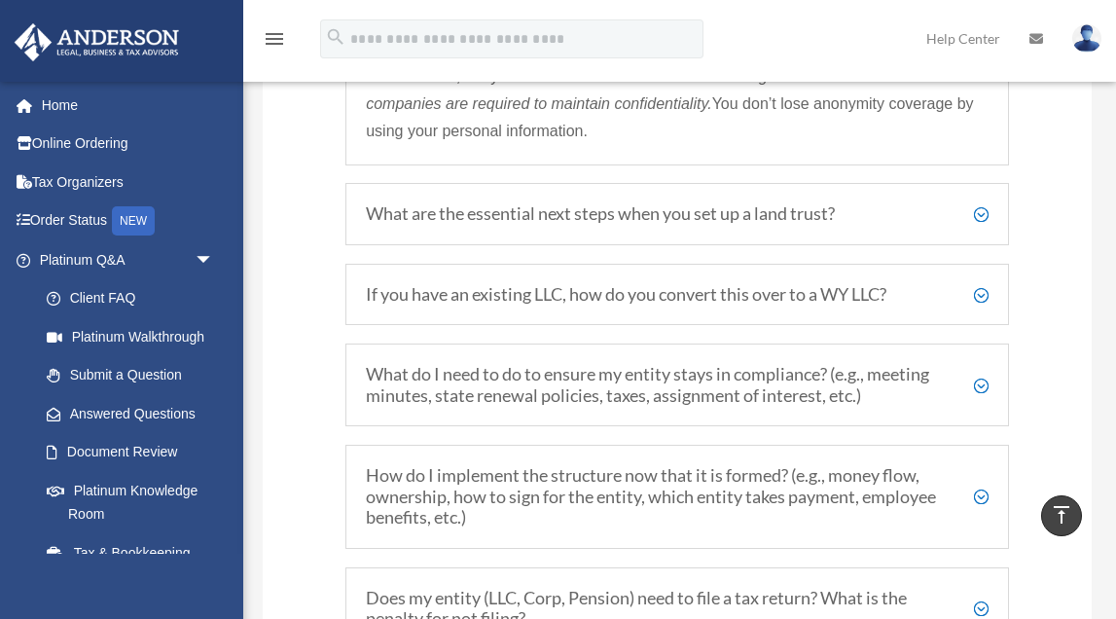
scroll to position [2921, 0]
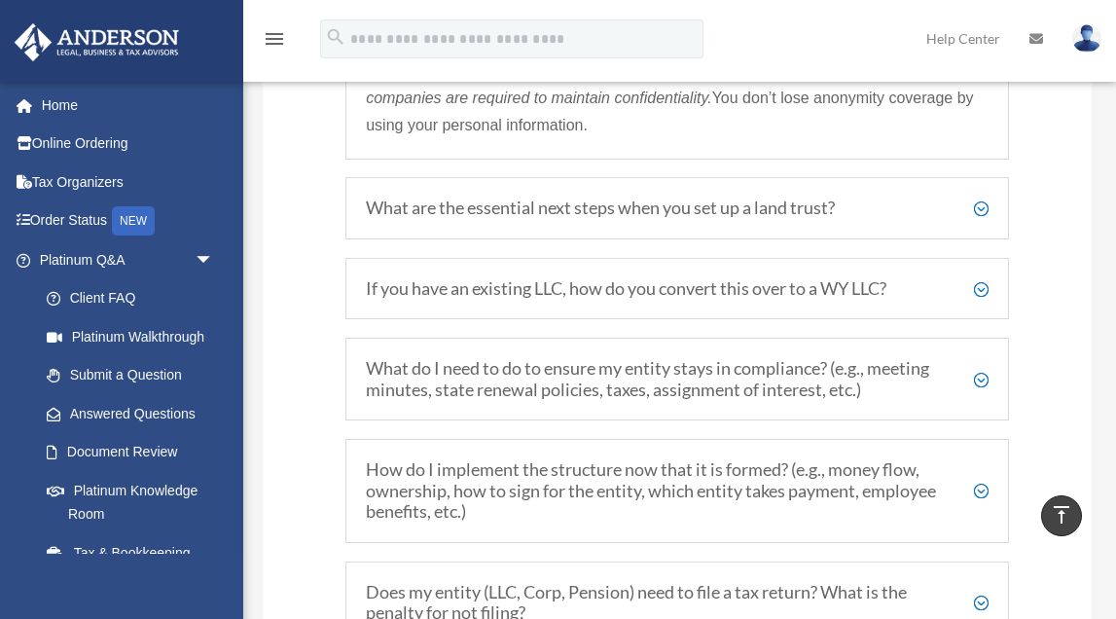
click at [805, 278] on h5 "If you have an existing LLC, how do you convert this over to a WY LLC?" at bounding box center [677, 288] width 623 height 21
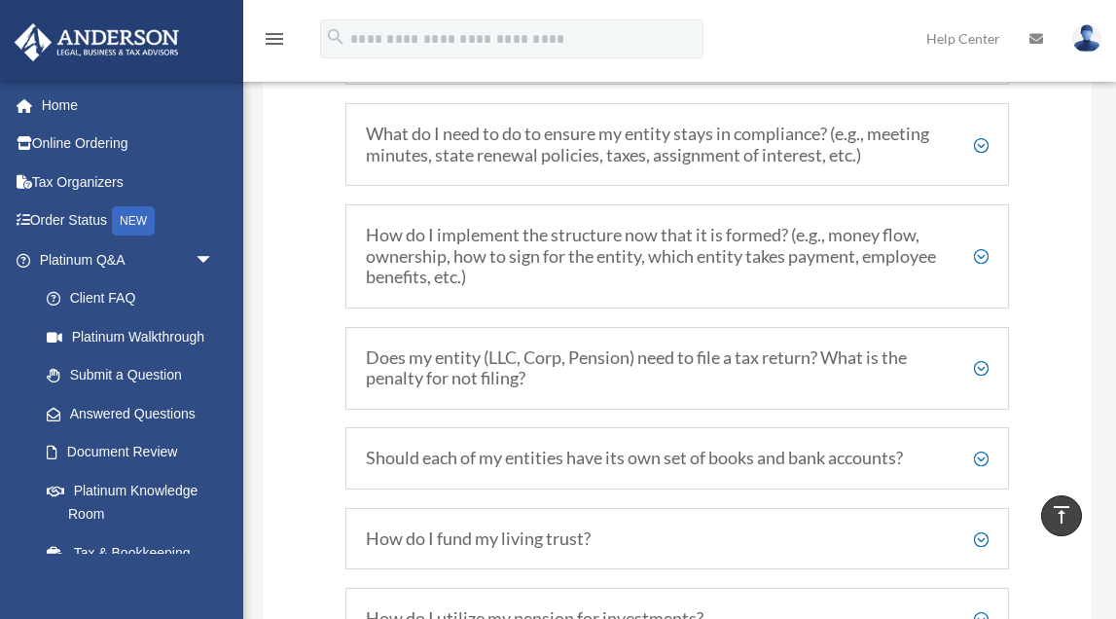
scroll to position [3586, 0]
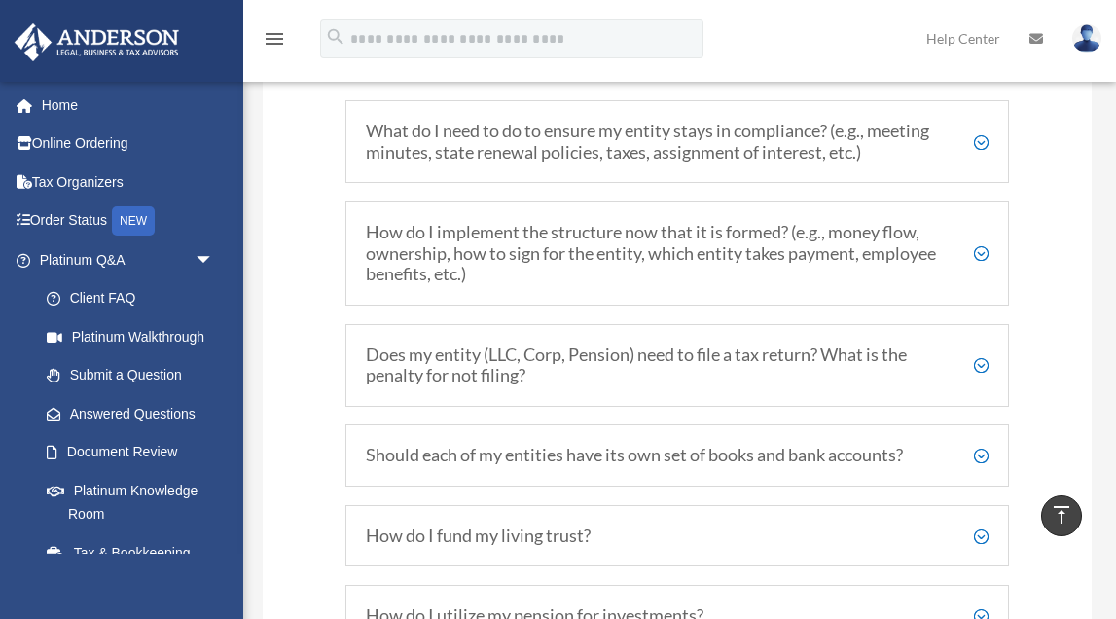
click at [819, 222] on h5 "How do I implement the structure now that it is formed? (e.g., money flow, owne…" at bounding box center [677, 253] width 623 height 63
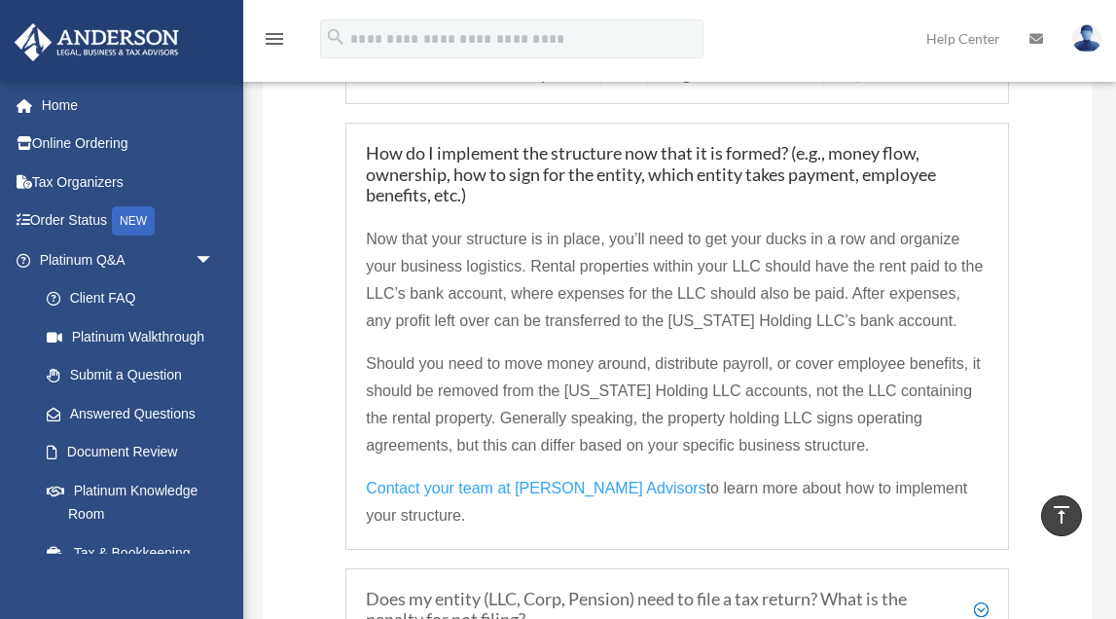
scroll to position [2974, 0]
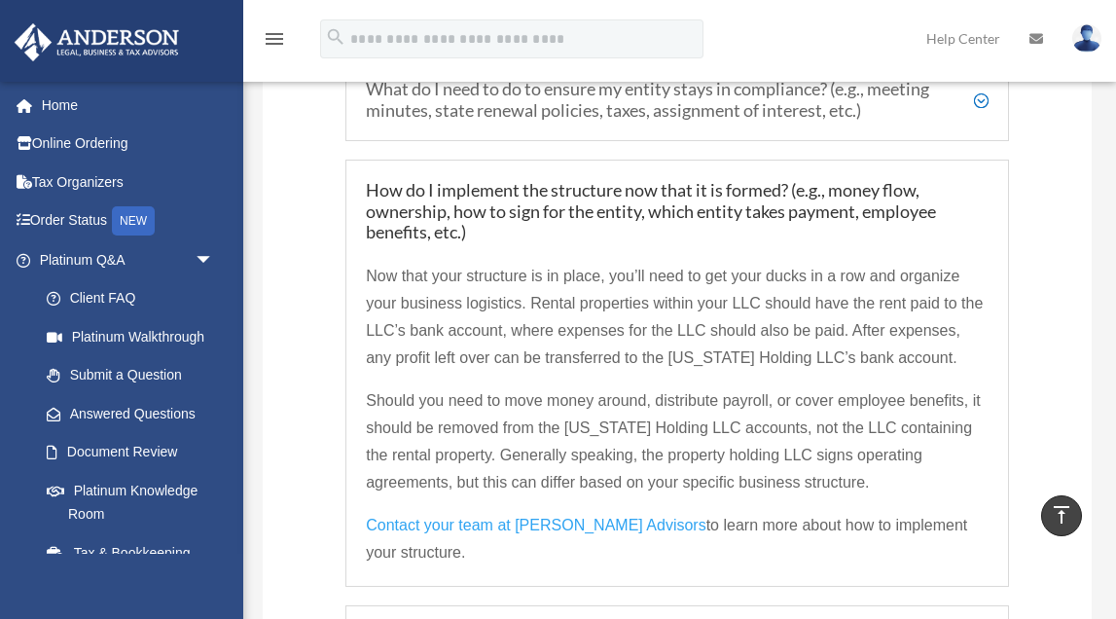
click at [550, 356] on p "Now that your structure is in place, you’ll need to get your ducks in a row and…" at bounding box center [677, 325] width 623 height 125
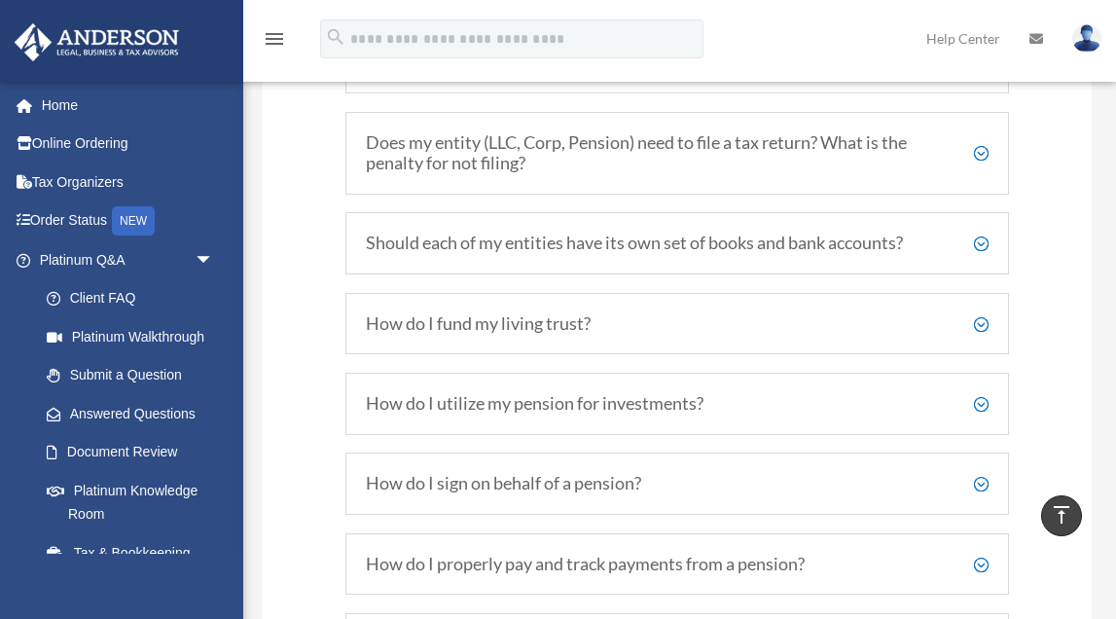
scroll to position [3479, 0]
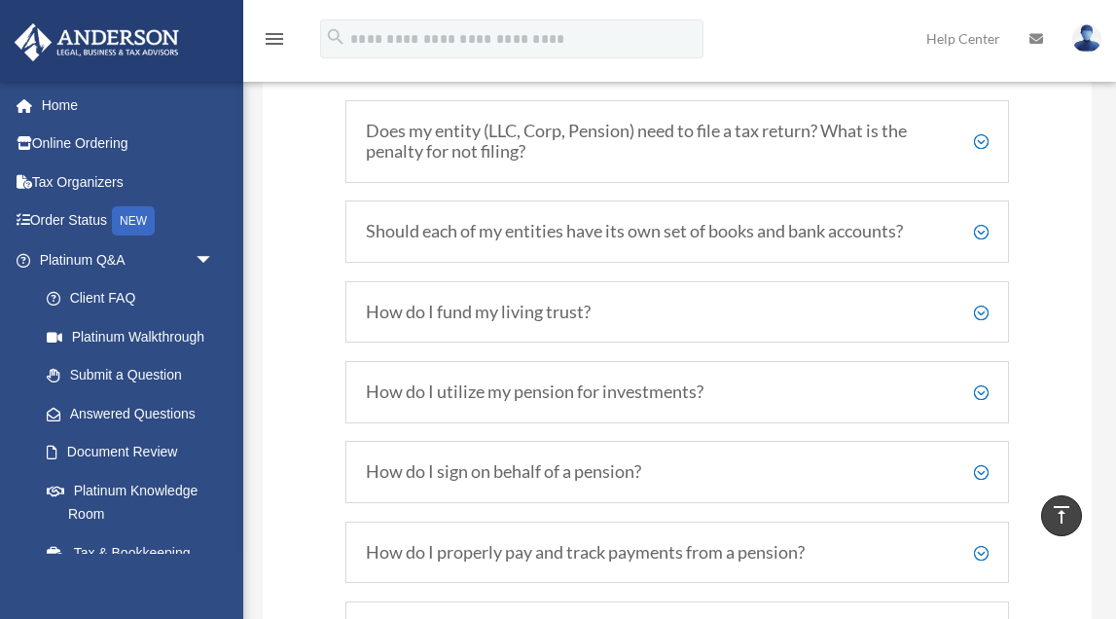
click at [596, 221] on h5 "Should each of my entities have its own set of books and bank accounts?" at bounding box center [677, 231] width 623 height 21
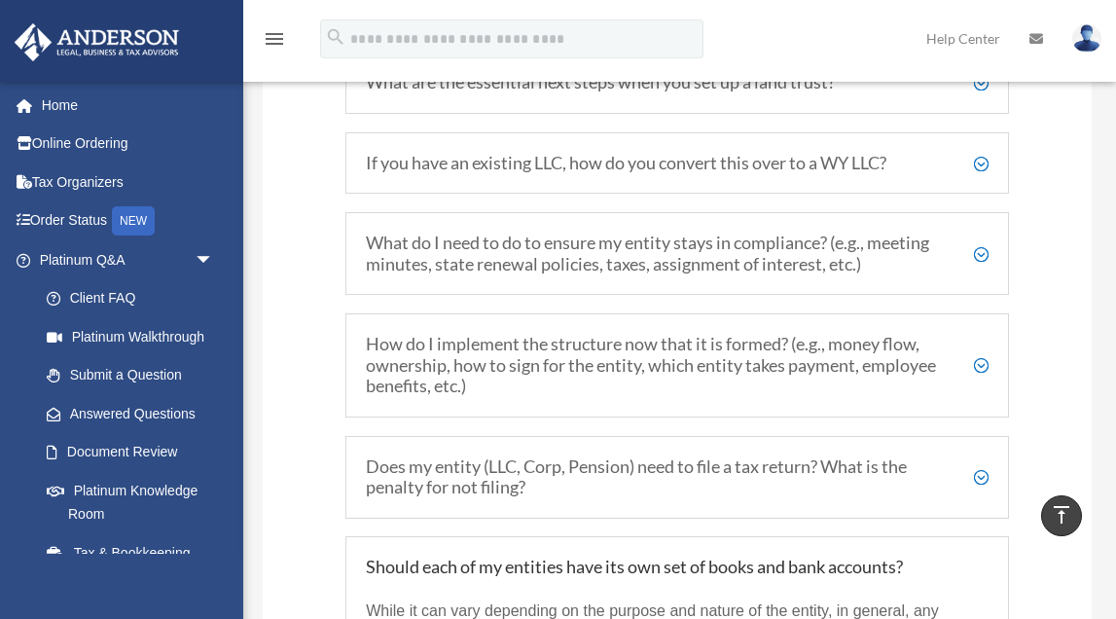
scroll to position [2819, 0]
click at [611, 348] on h5 "How do I implement the structure now that it is formed? (e.g., money flow, owne…" at bounding box center [677, 366] width 623 height 63
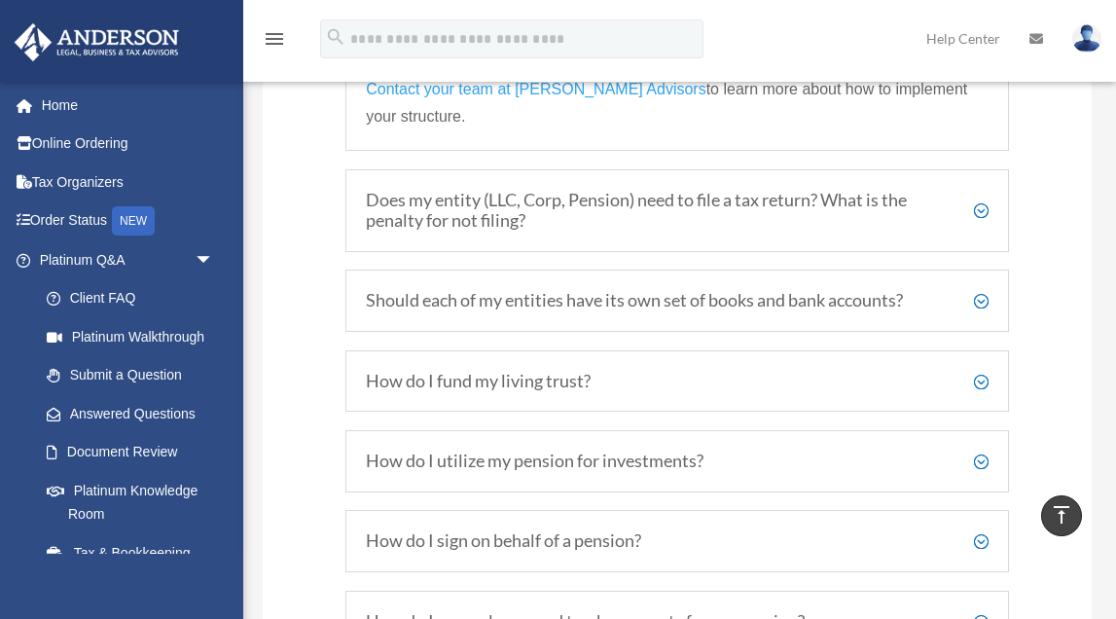
scroll to position [3412, 0]
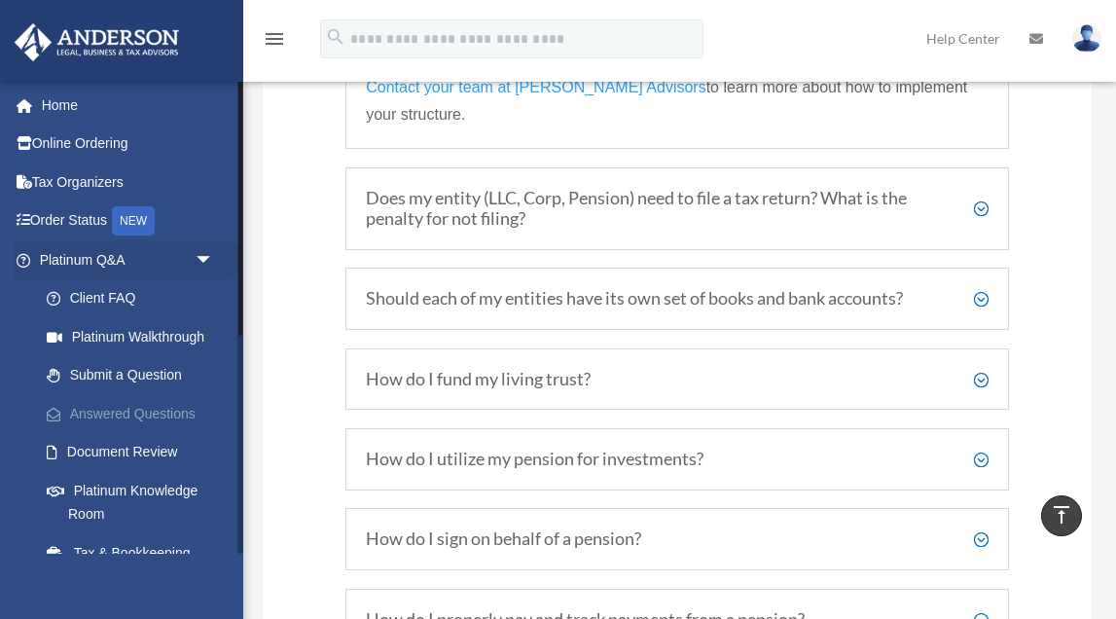
click at [160, 411] on link "Answered Questions" at bounding box center [135, 413] width 216 height 39
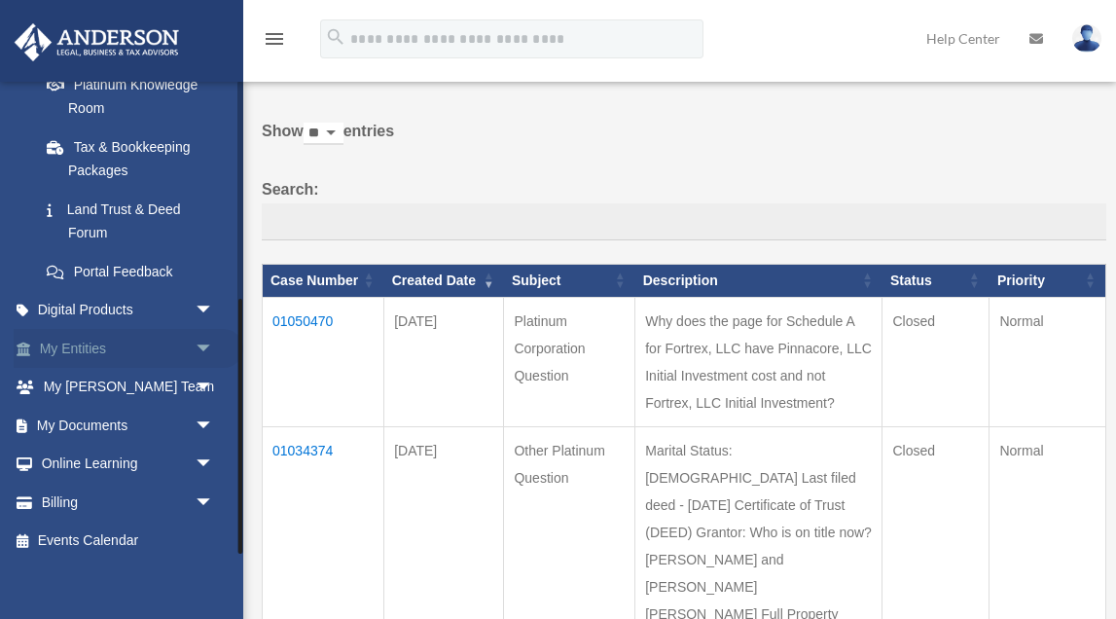
scroll to position [405, 0]
click at [200, 298] on span "arrow_drop_down" at bounding box center [214, 312] width 39 height 40
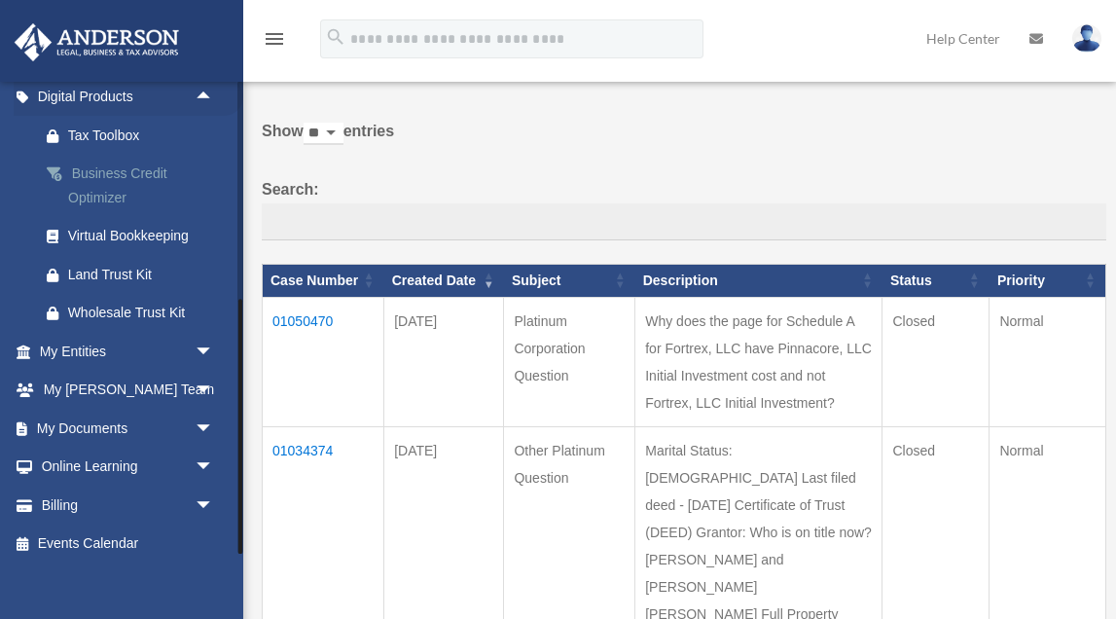
scroll to position [618, 0]
click at [206, 417] on span "arrow_drop_down" at bounding box center [214, 430] width 39 height 40
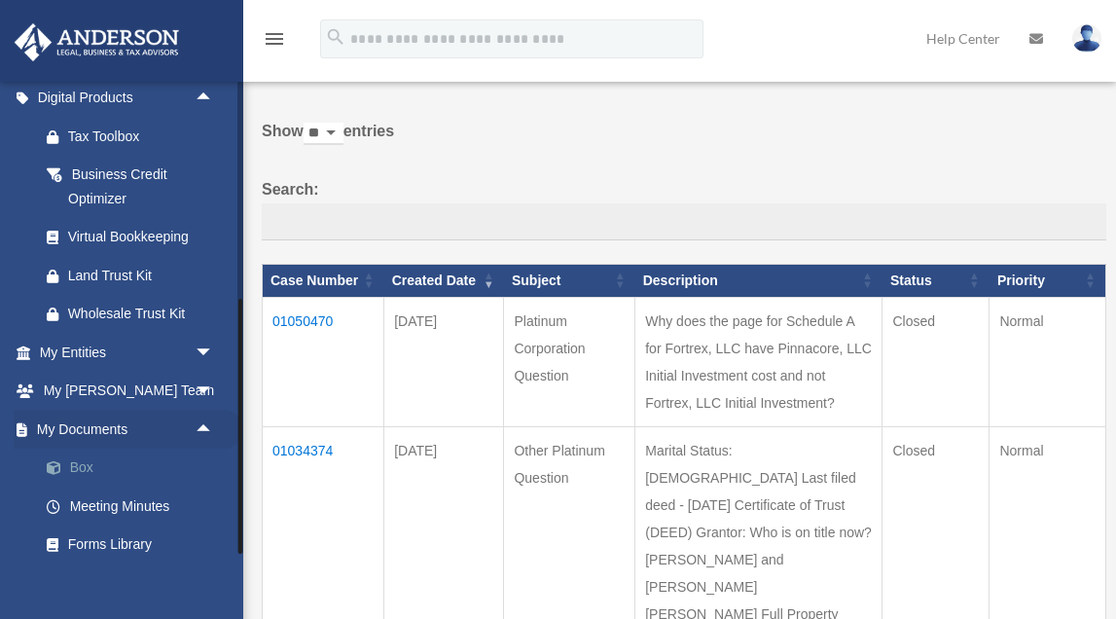
click at [98, 461] on link "Box" at bounding box center [135, 467] width 216 height 39
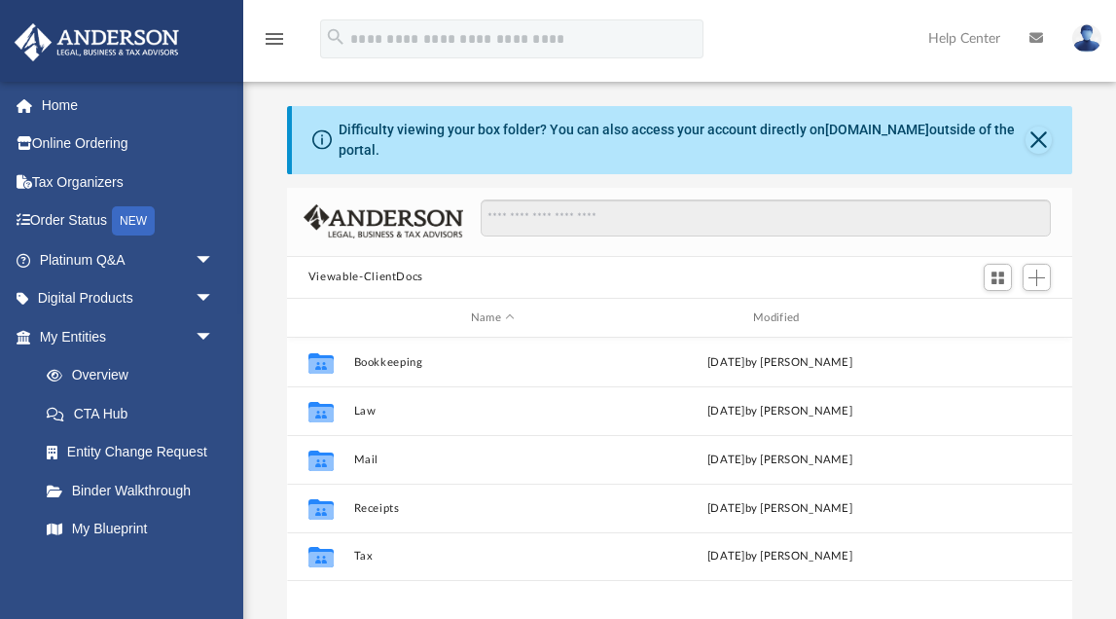
scroll to position [443, 786]
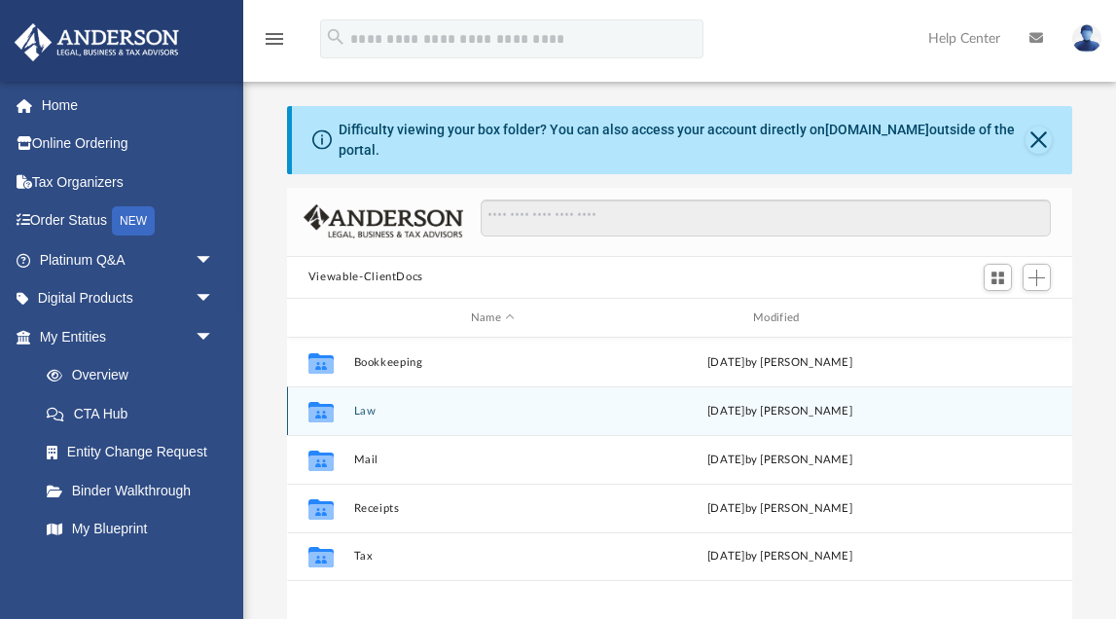
click at [363, 411] on button "Law" at bounding box center [492, 411] width 278 height 13
click at [372, 412] on button "Pinnacore, LLC" at bounding box center [492, 411] width 278 height 13
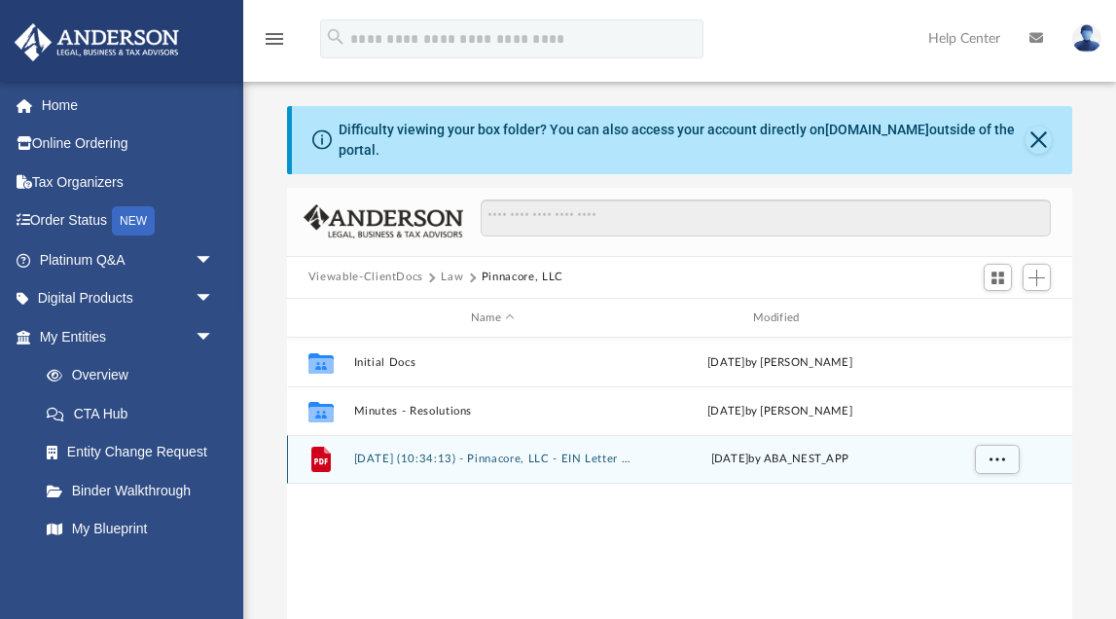
click at [413, 456] on button "[DATE] (10:34:13) - Pinnacore, LLC - EIN Letter from IRS.pdf" at bounding box center [492, 459] width 278 height 13
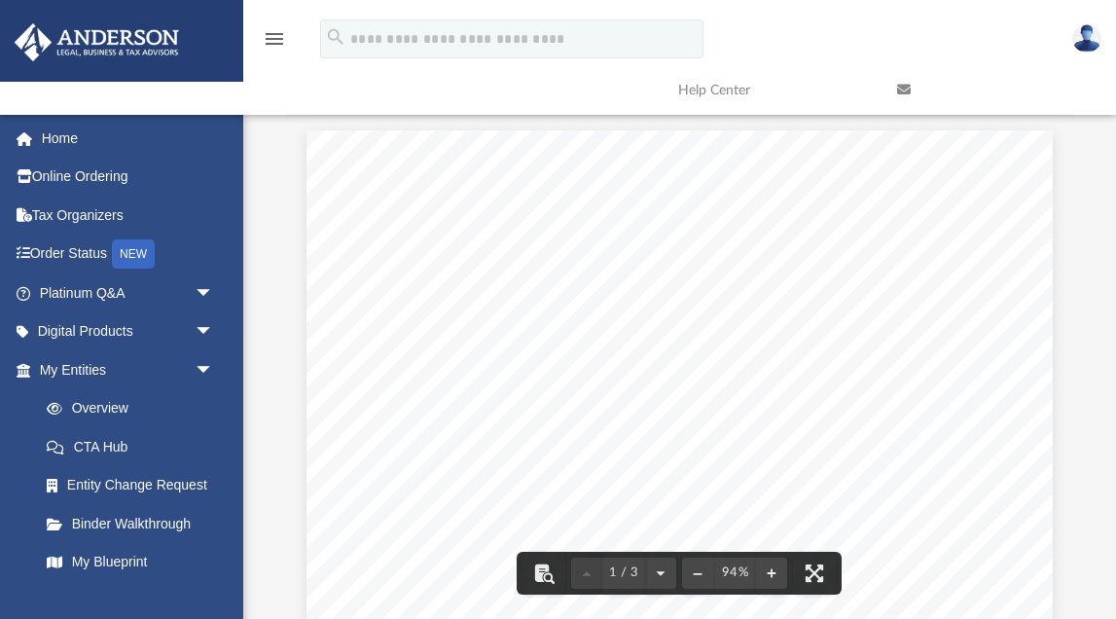
scroll to position [0, 0]
click at [1032, 167] on div "Page 1" at bounding box center [679, 612] width 746 height 965
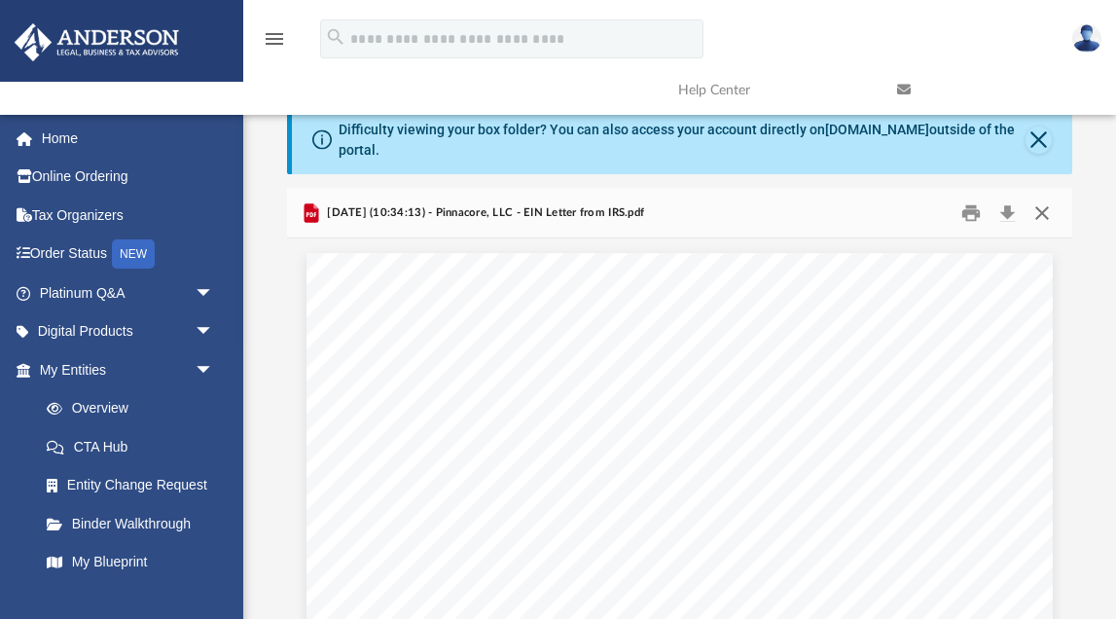
click at [1044, 211] on button "Close" at bounding box center [1041, 212] width 35 height 30
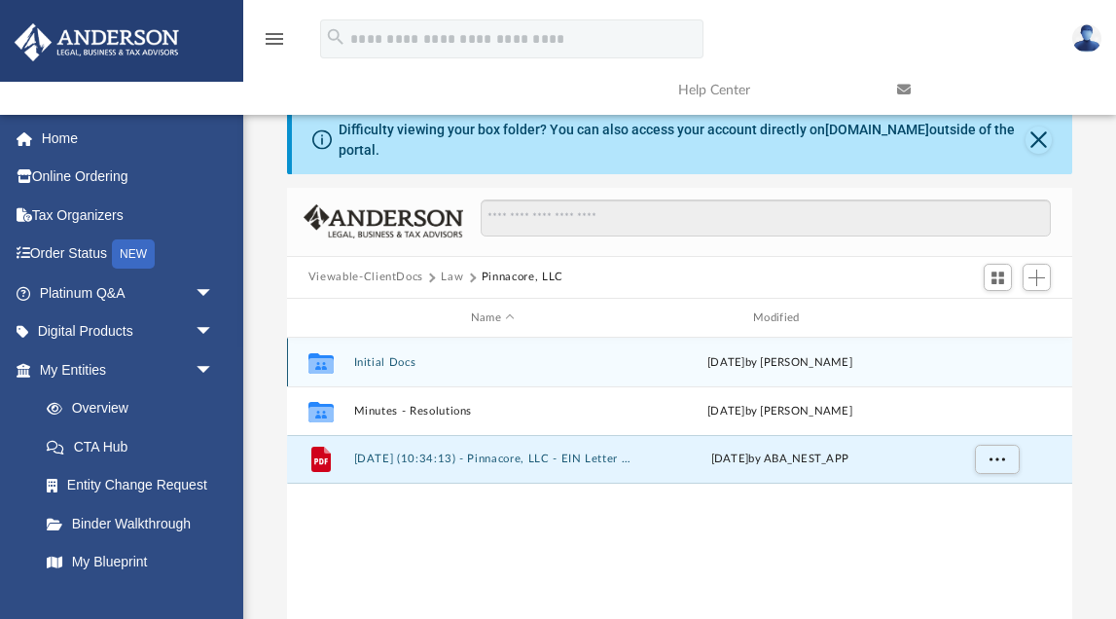
click at [403, 356] on button "Initial Docs" at bounding box center [492, 362] width 278 height 13
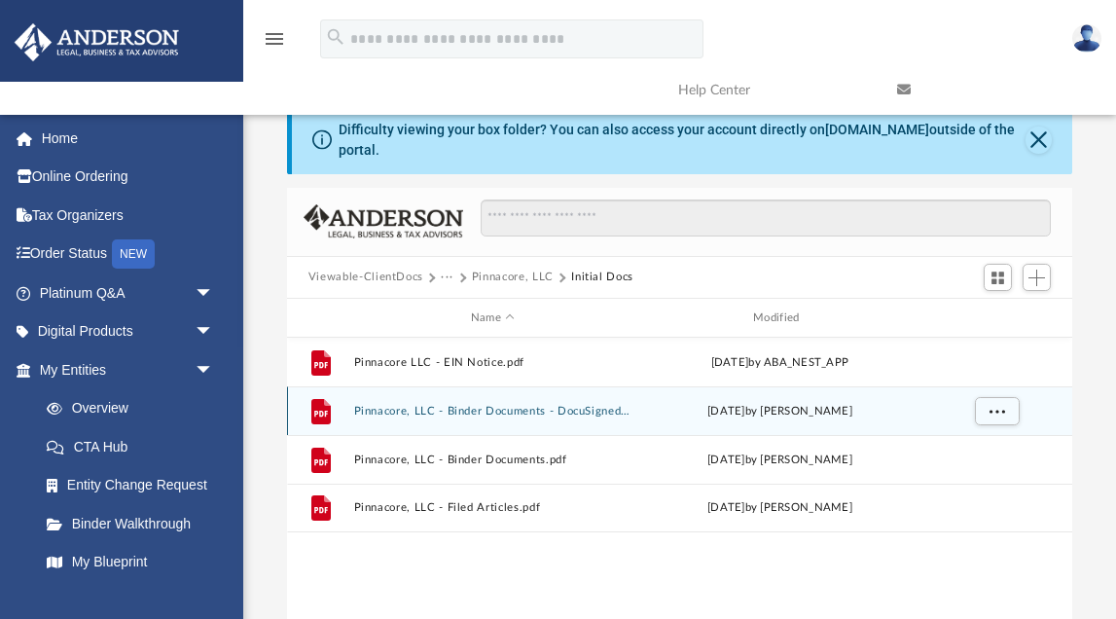
click at [500, 410] on button "Pinnacore, LLC - Binder Documents - DocuSigned.pdf" at bounding box center [492, 411] width 278 height 13
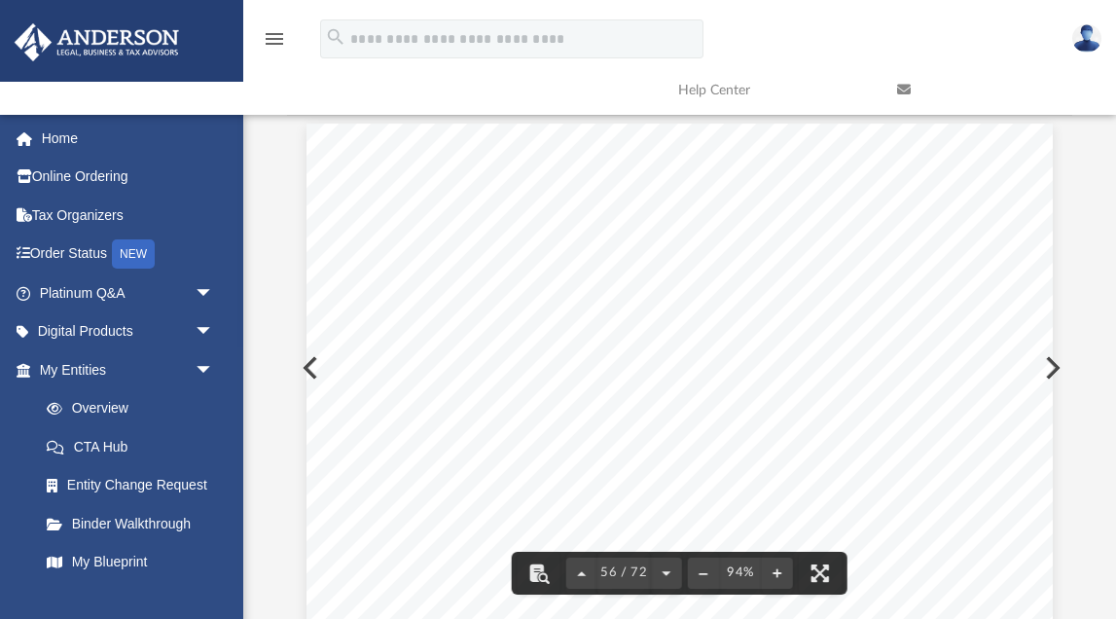
scroll to position [54745, 1]
click at [675, 320] on span "$____________________" at bounding box center [689, 326] width 154 height 15
click at [815, 572] on button "File preview" at bounding box center [820, 573] width 43 height 43
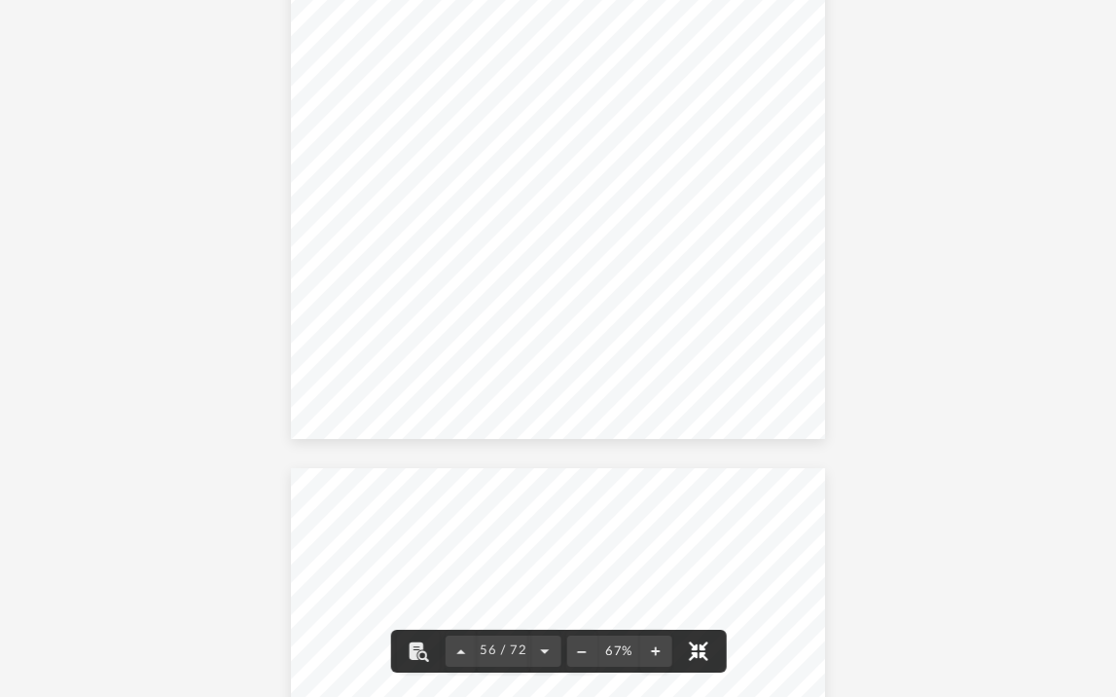
scroll to position [39650, 0]
